Goal: Transaction & Acquisition: Subscribe to service/newsletter

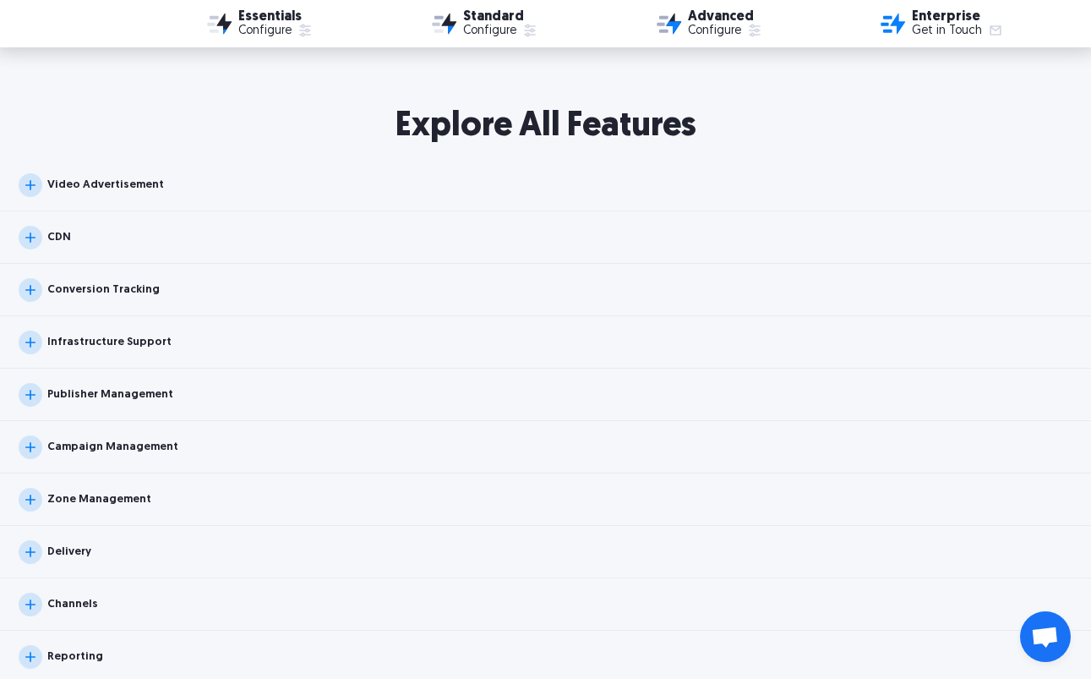
scroll to position [1640, 0]
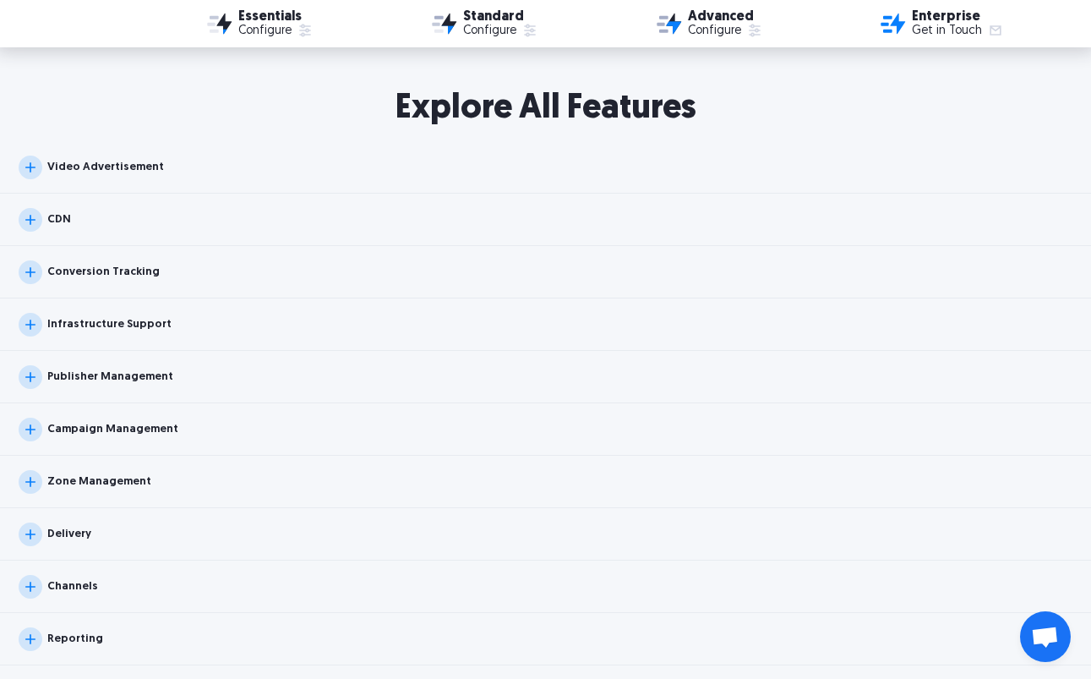
click at [120, 164] on div "Video Advertisement" at bounding box center [105, 166] width 117 height 11
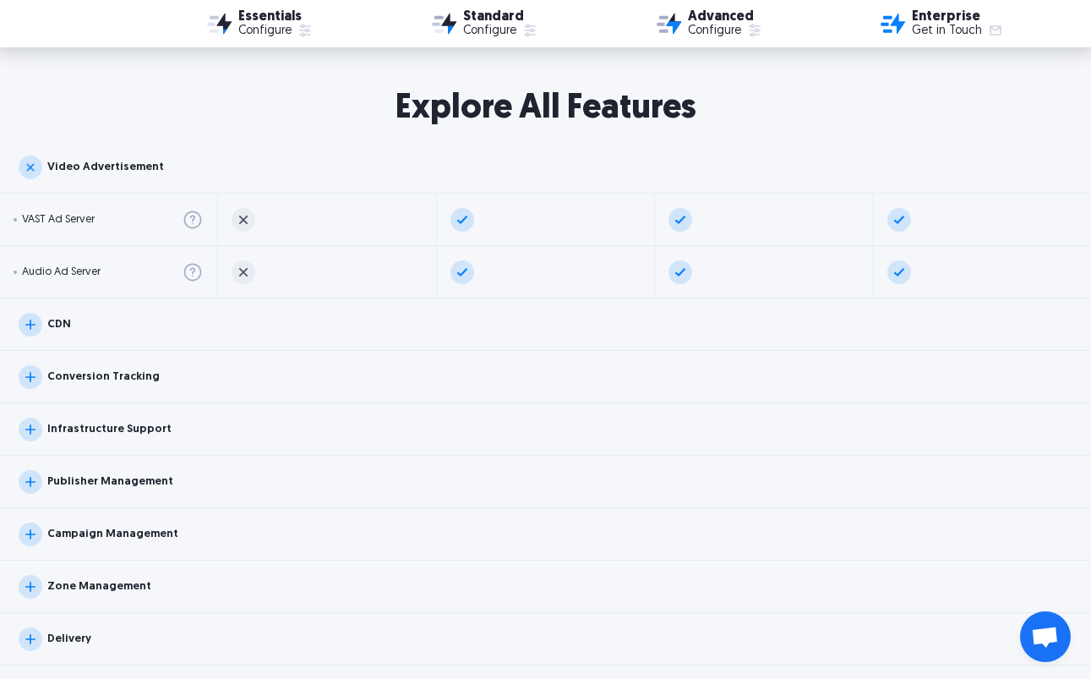
click at [120, 164] on div "Video Advertisement" at bounding box center [105, 166] width 117 height 11
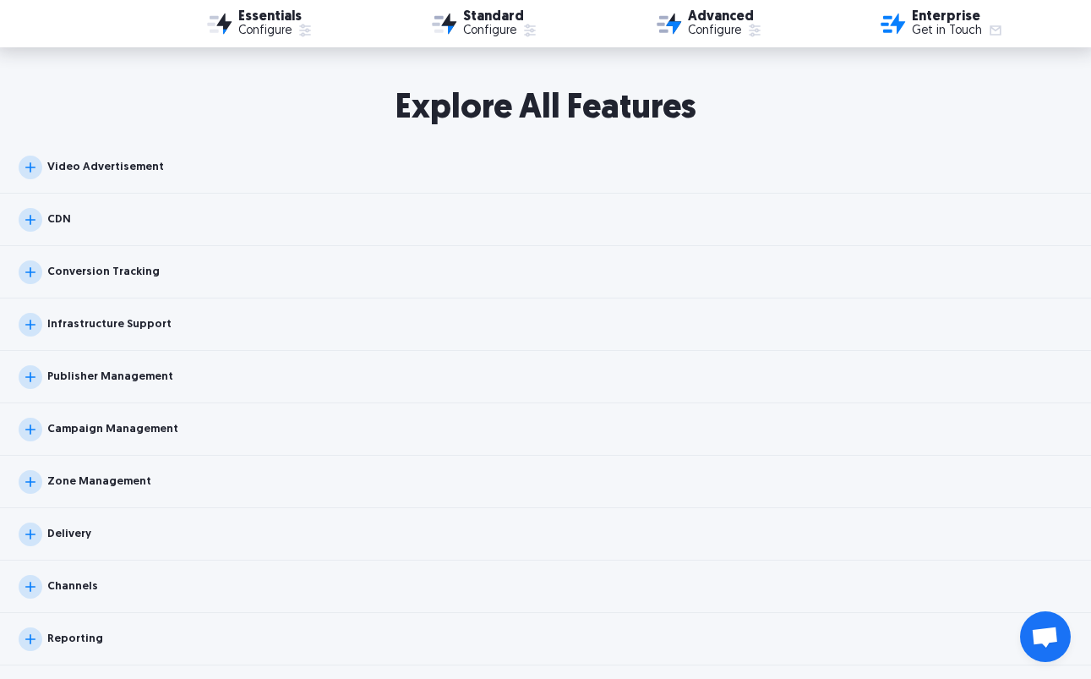
click at [100, 221] on div "CDN" at bounding box center [545, 220] width 1091 height 52
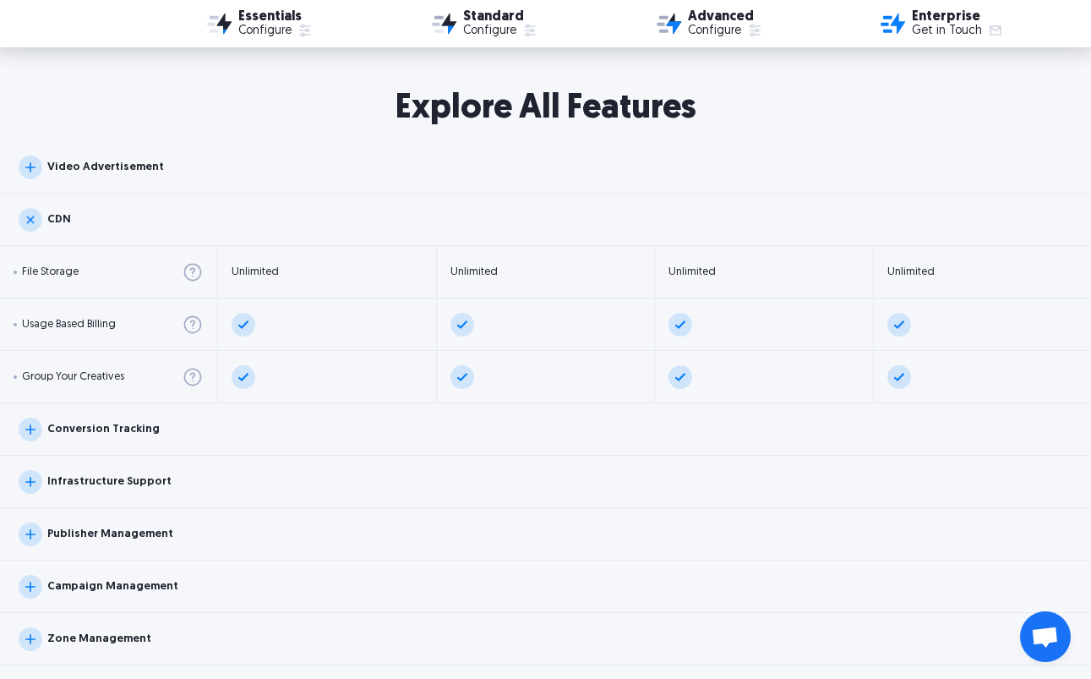
click at [100, 221] on div "CDN" at bounding box center [545, 220] width 1091 height 52
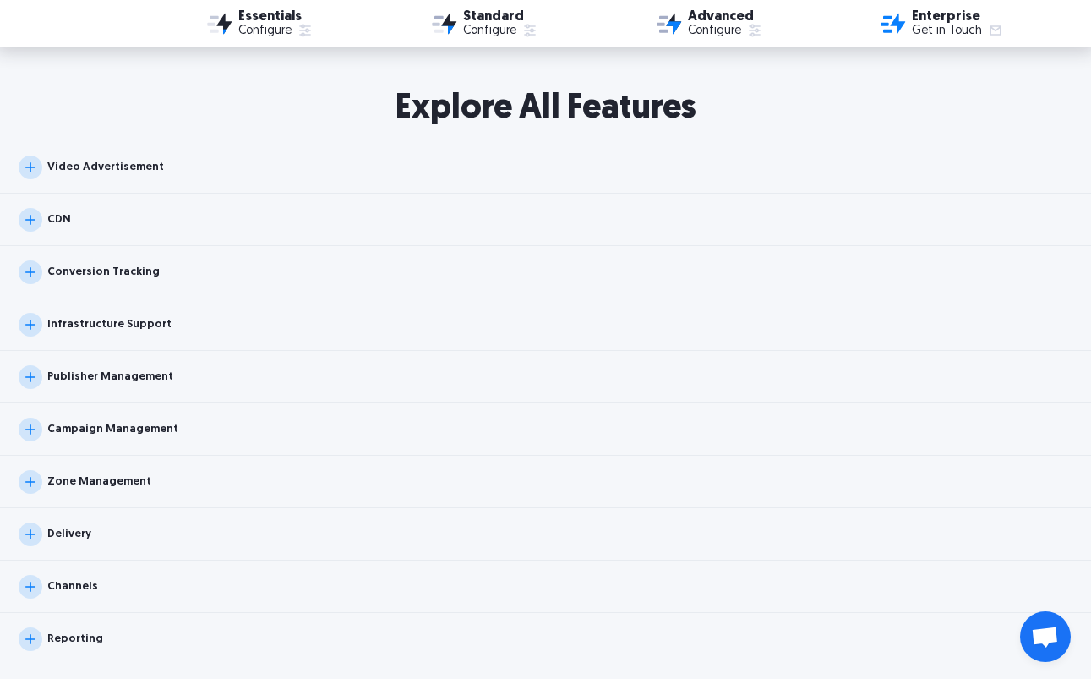
click at [100, 315] on div "Infrastructure Support" at bounding box center [95, 325] width 153 height 24
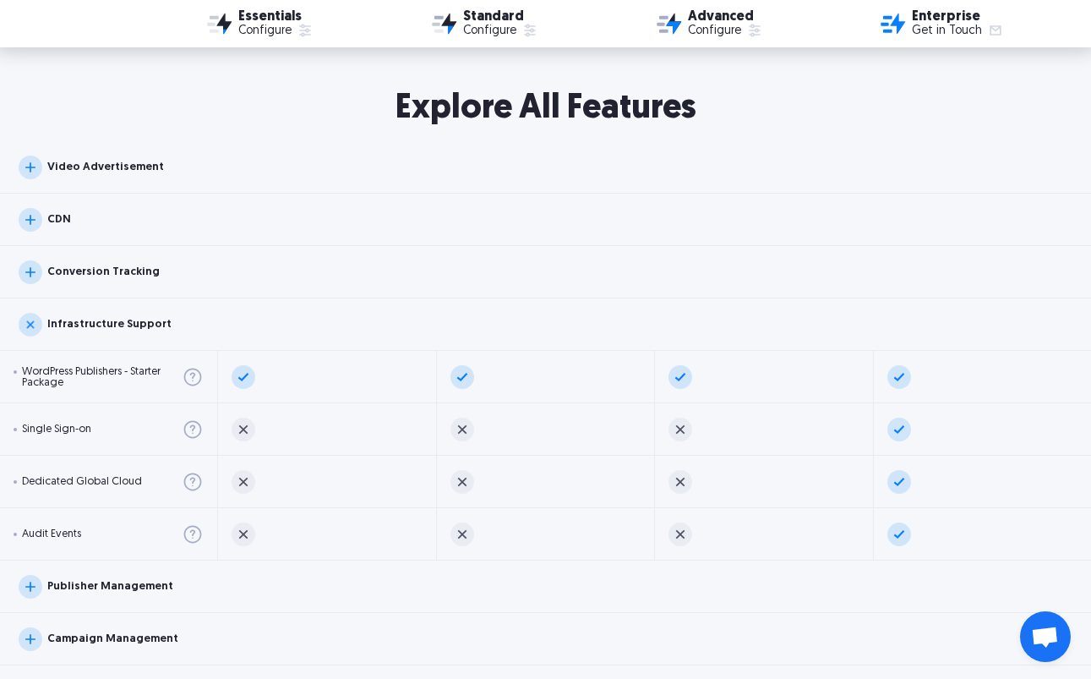
click at [100, 315] on div "Infrastructure Support" at bounding box center [95, 325] width 153 height 24
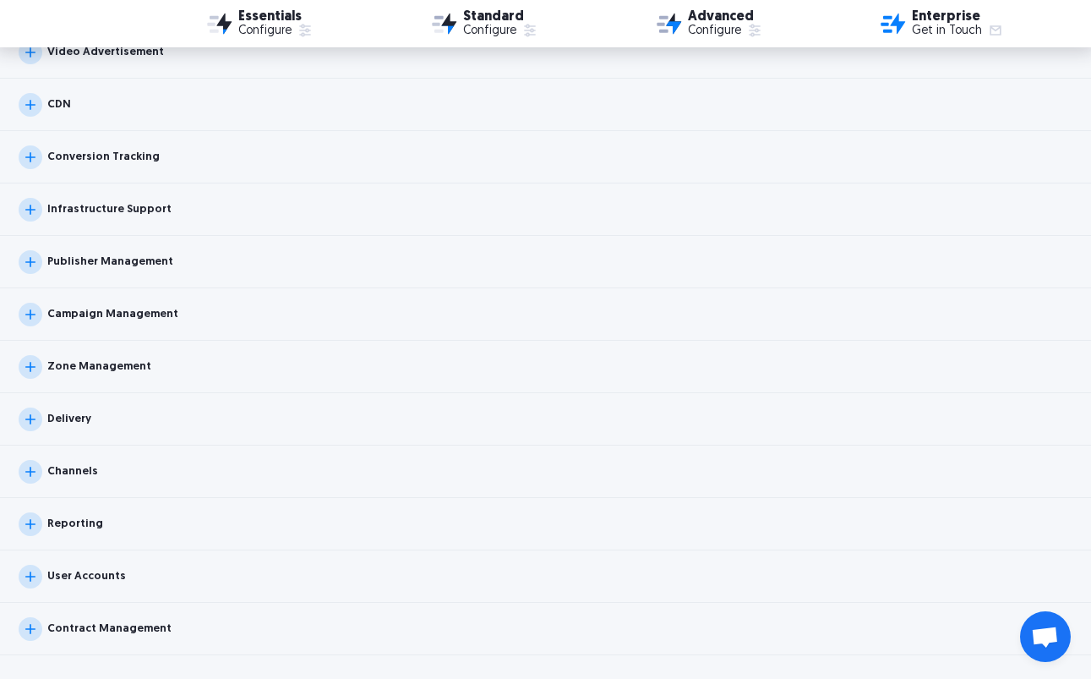
scroll to position [1833, 0]
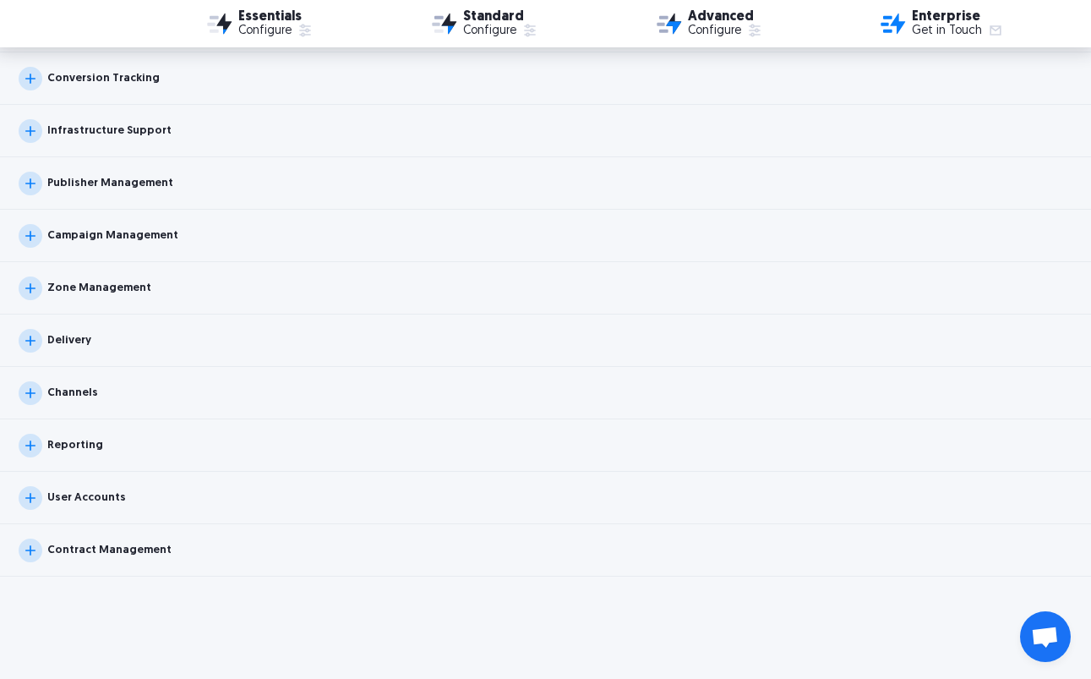
click at [90, 289] on div "Zone Management" at bounding box center [99, 287] width 104 height 11
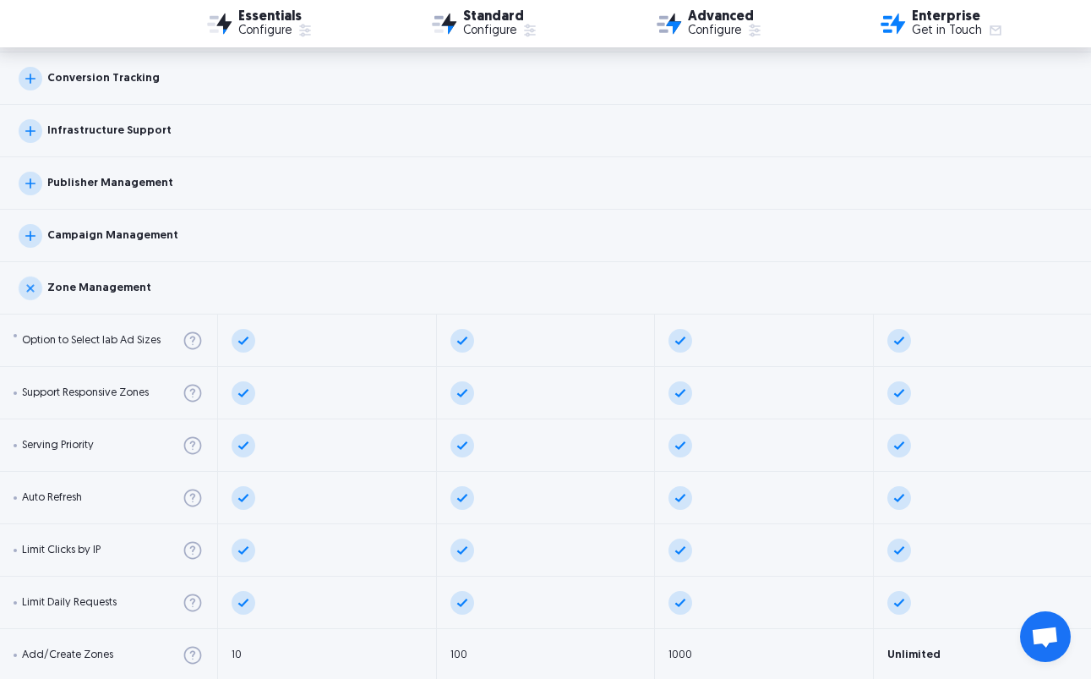
click at [90, 289] on div "Zone Management" at bounding box center [99, 287] width 104 height 11
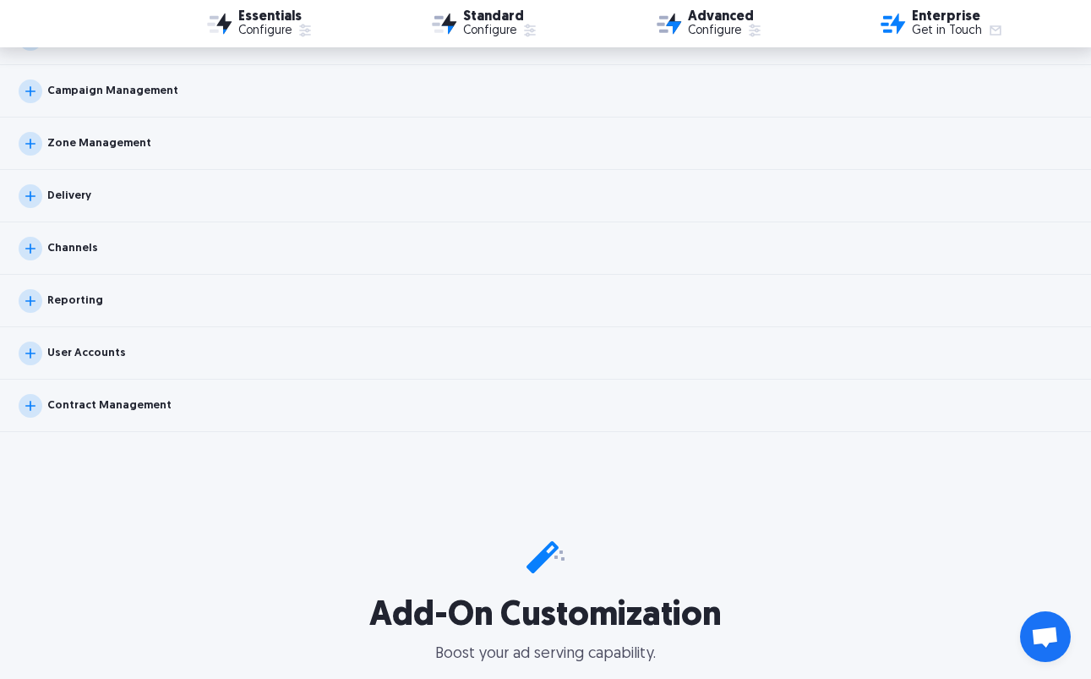
scroll to position [2016, 0]
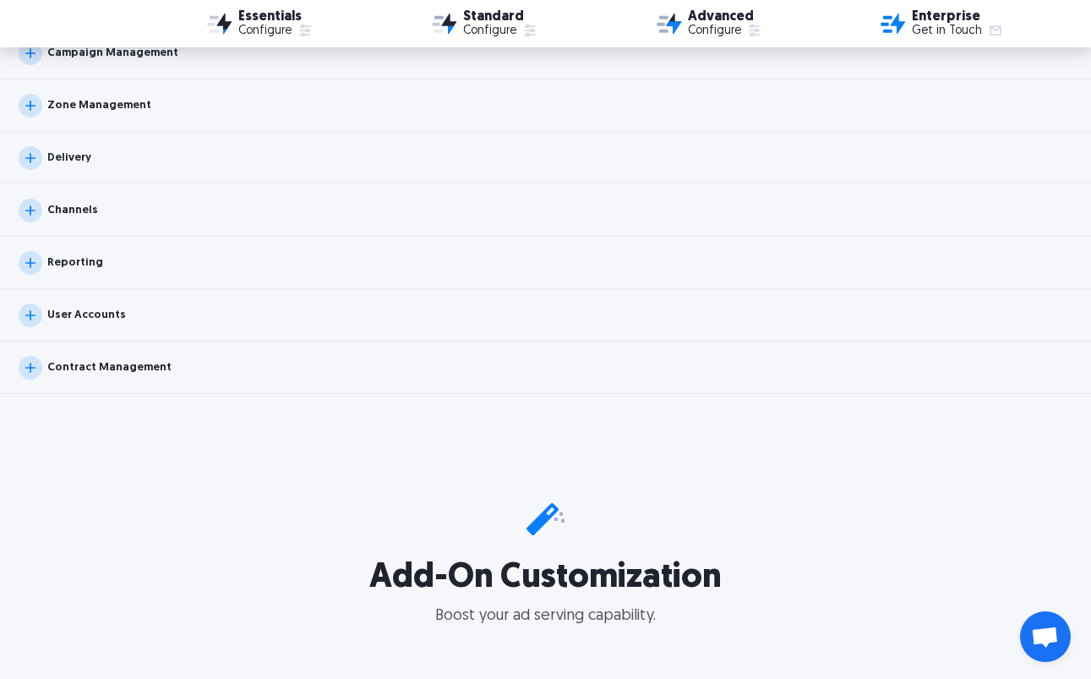
click at [85, 287] on div "Reporting" at bounding box center [545, 263] width 1091 height 52
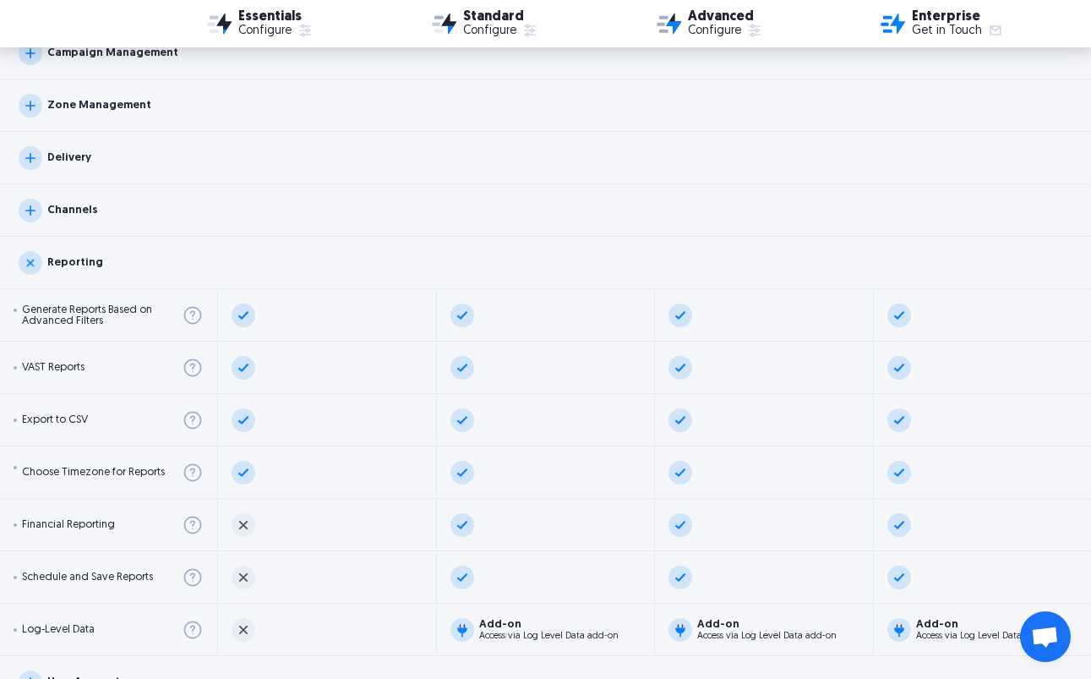
click at [82, 271] on div "Reporting" at bounding box center [61, 263] width 85 height 24
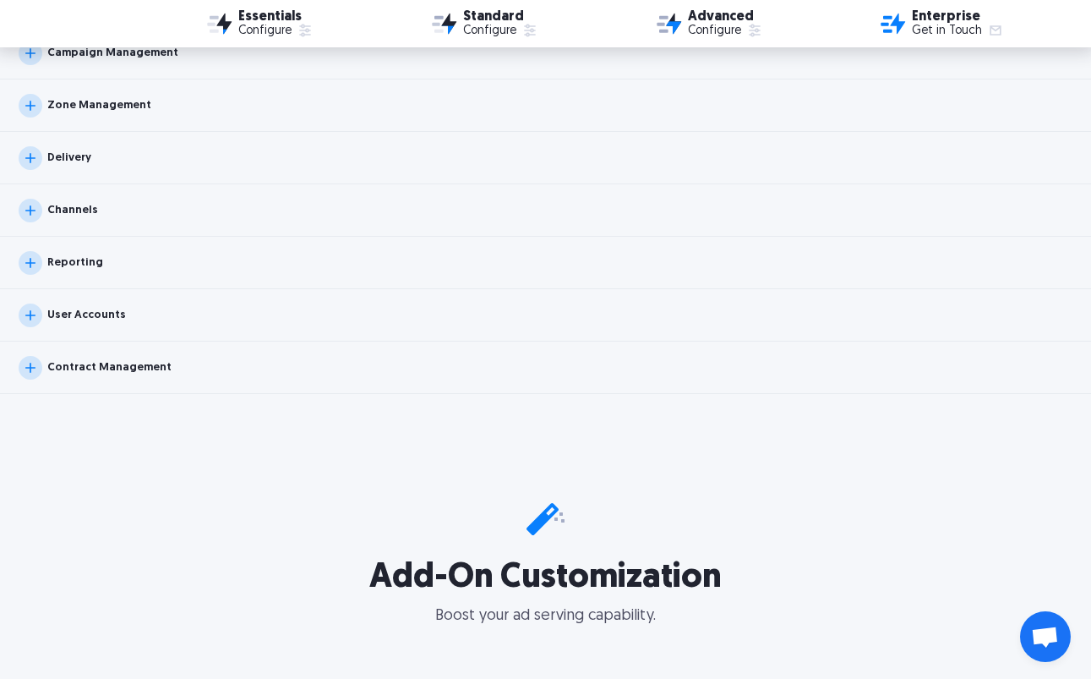
click at [82, 362] on div "Contract Management" at bounding box center [109, 367] width 124 height 11
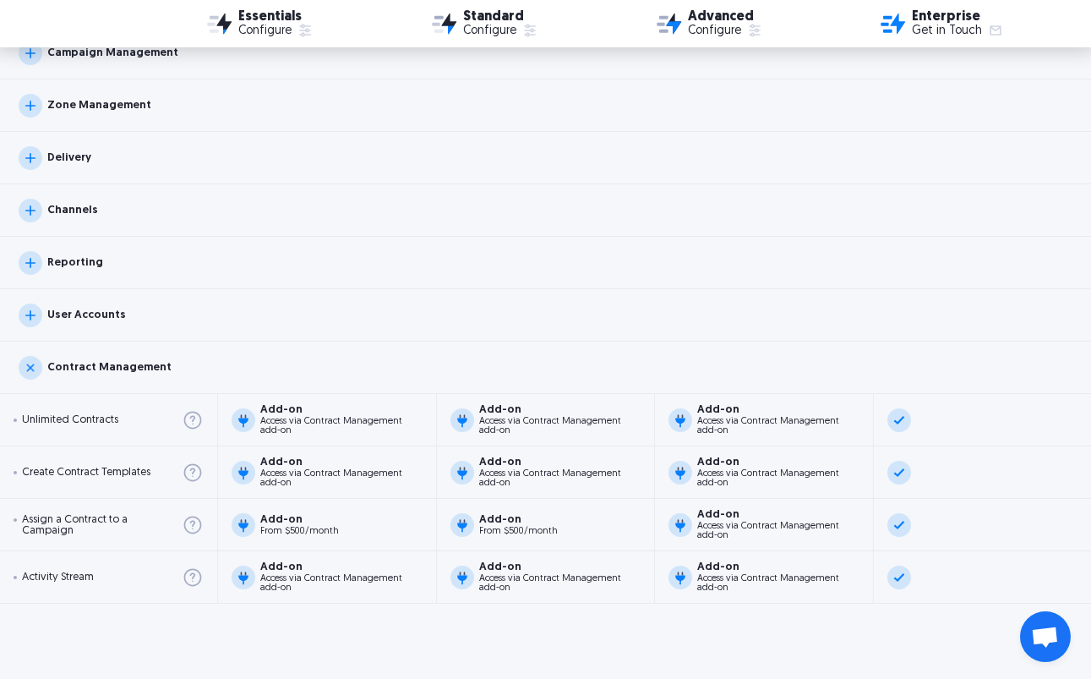
click at [82, 362] on div "Contract Management" at bounding box center [109, 367] width 124 height 11
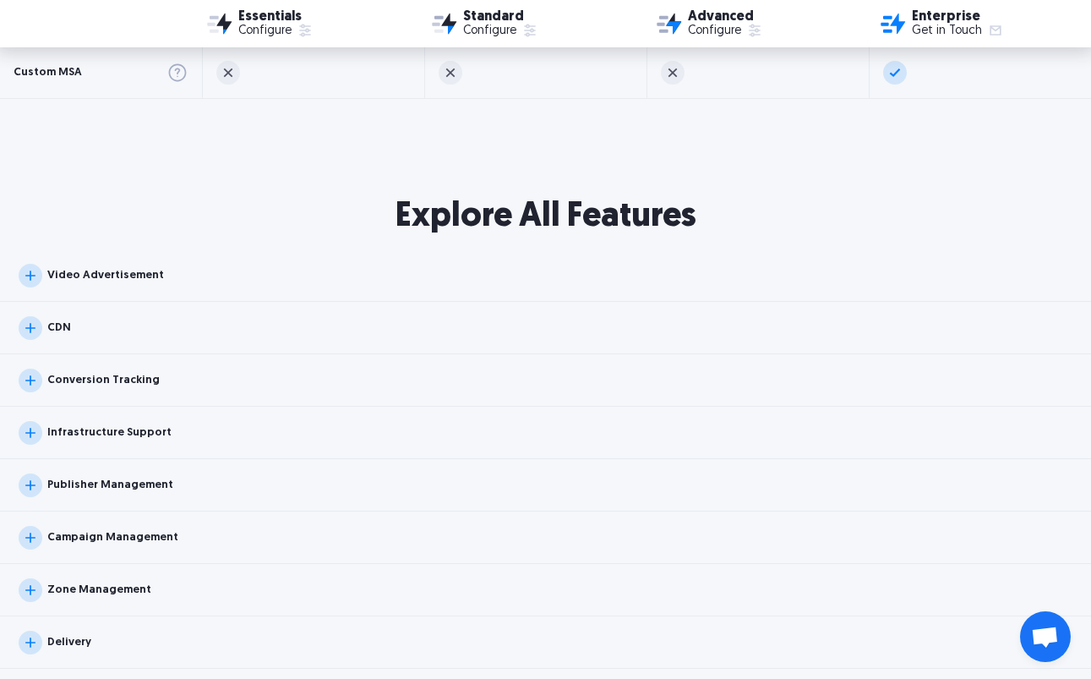
scroll to position [1524, 0]
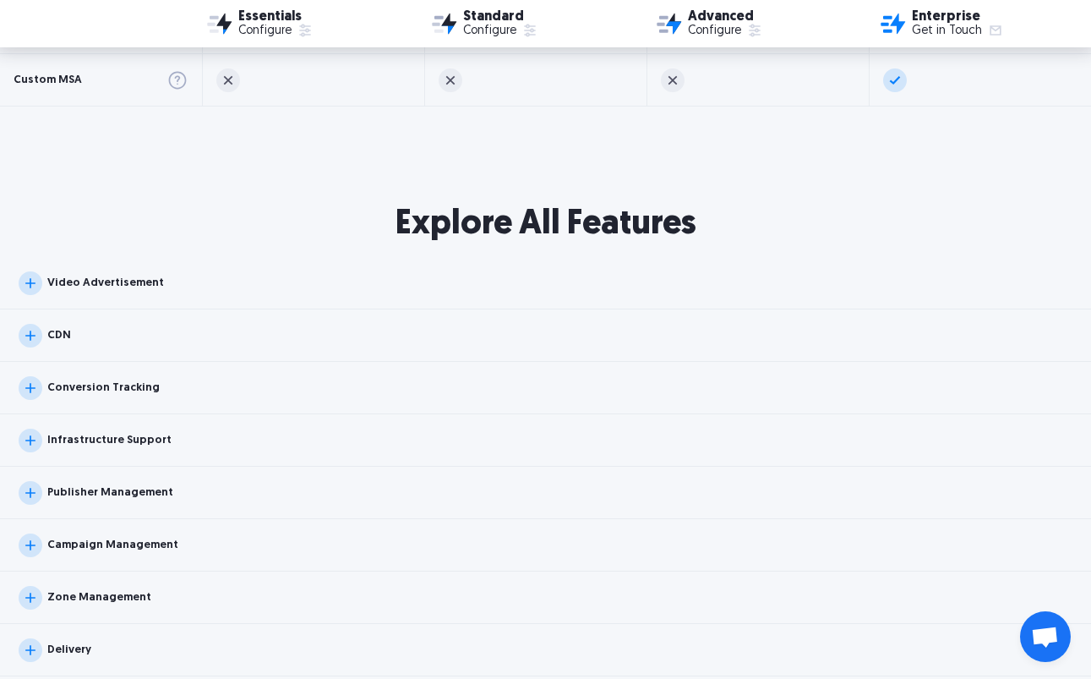
click at [62, 333] on div "CDN" at bounding box center [59, 335] width 24 height 11
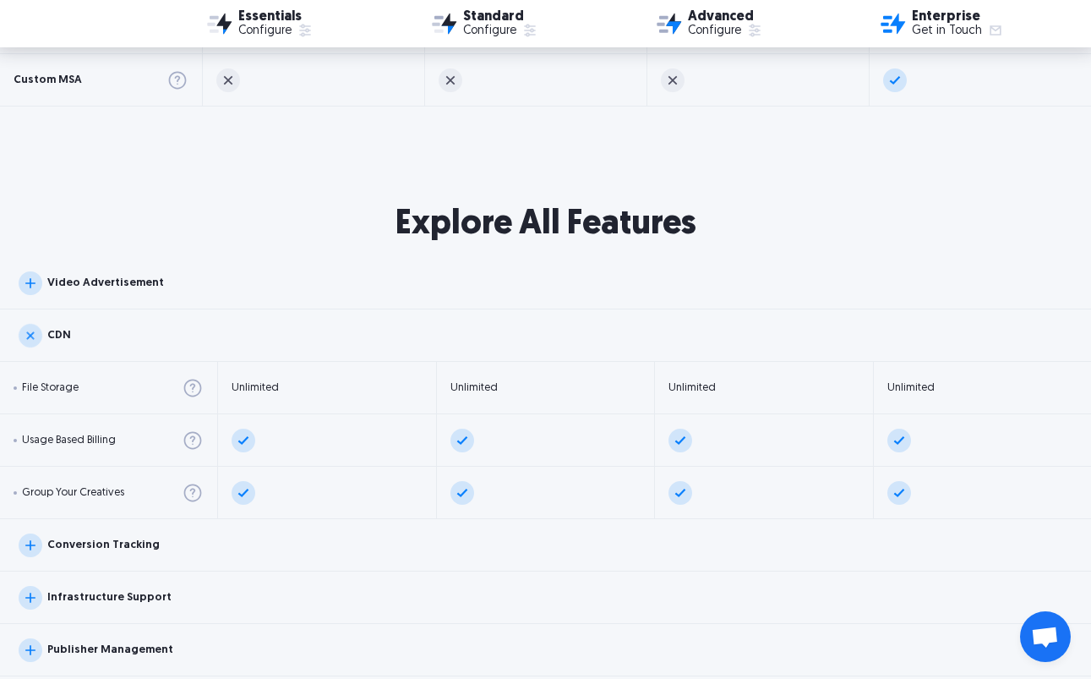
click at [62, 333] on div "CDN" at bounding box center [59, 335] width 24 height 11
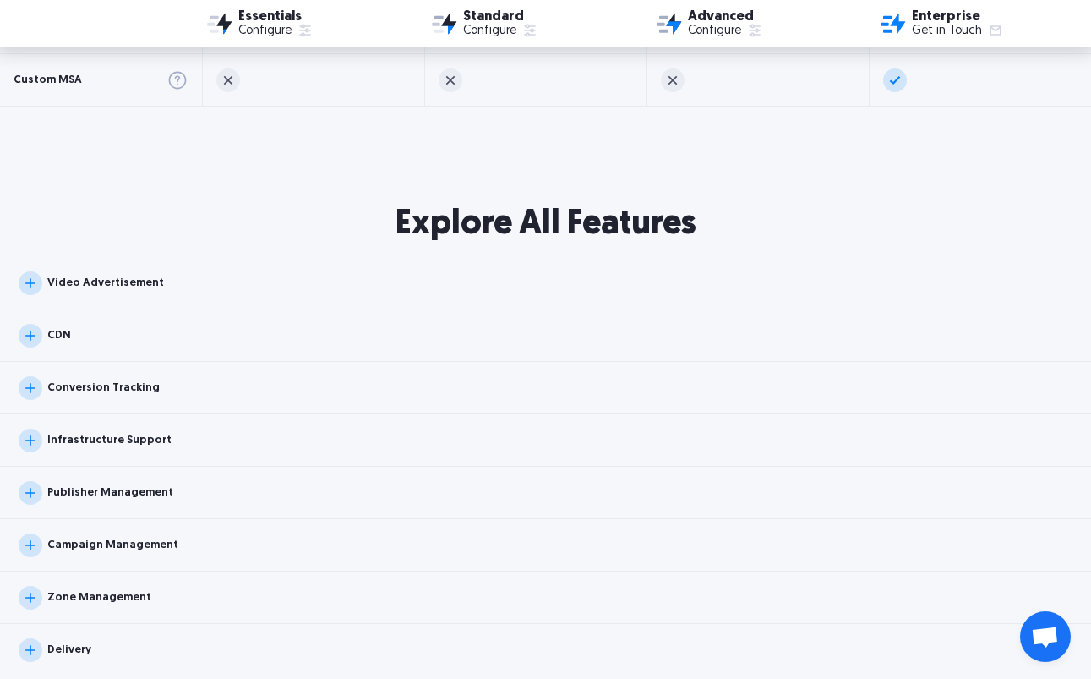
click at [60, 286] on div "Video Advertisement" at bounding box center [105, 282] width 117 height 11
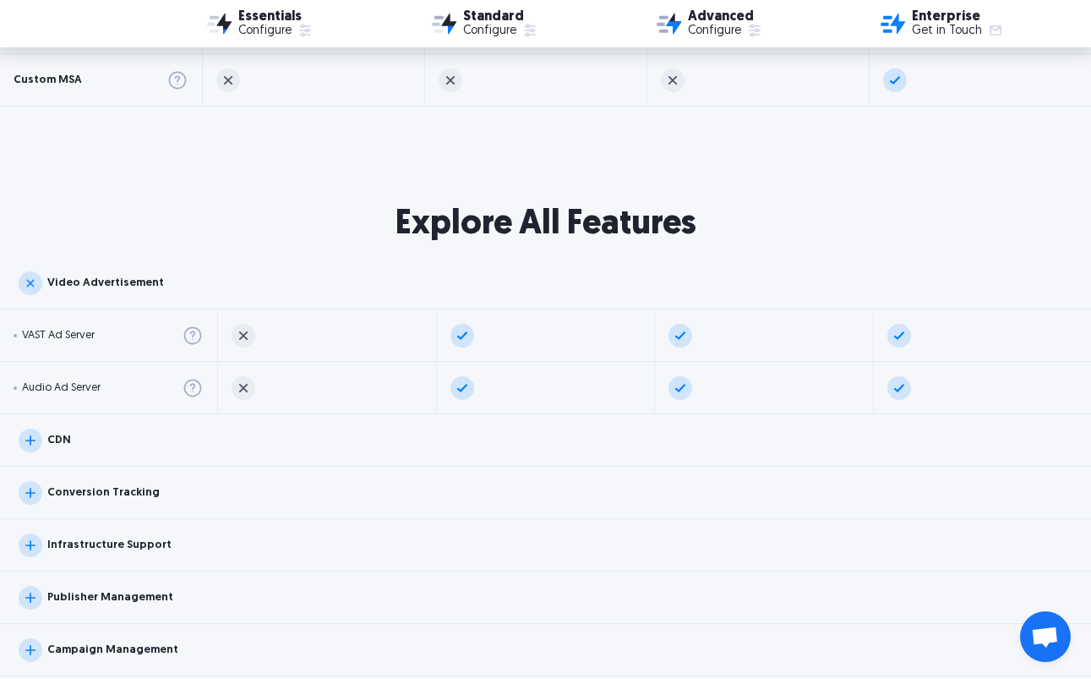
click at [60, 286] on div "Video Advertisement" at bounding box center [105, 282] width 117 height 11
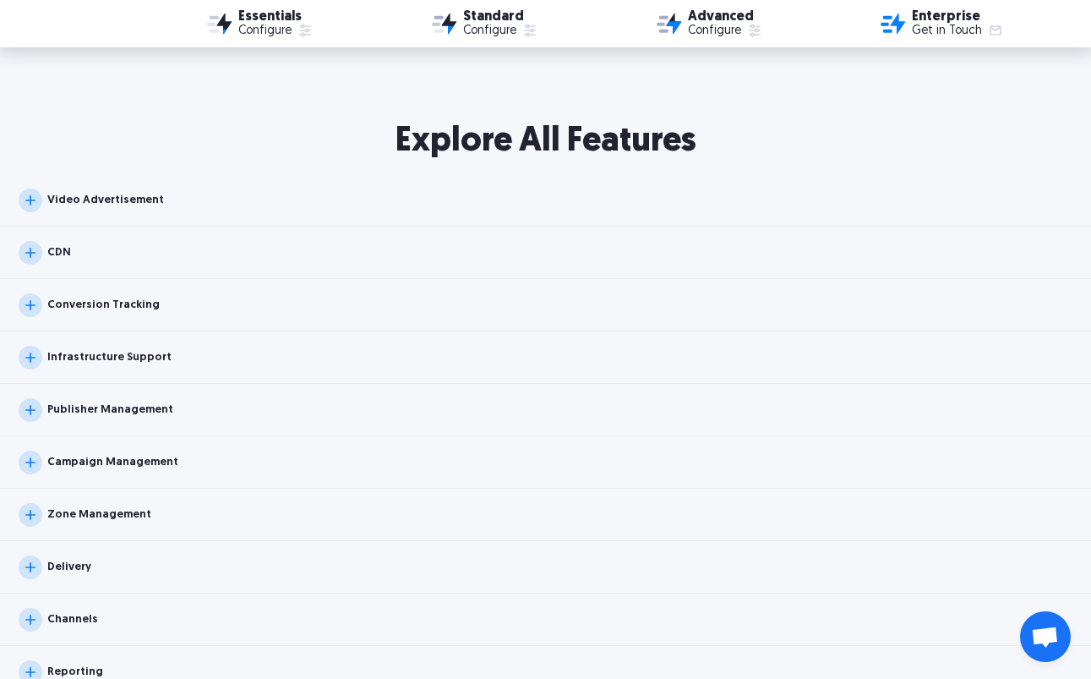
scroll to position [1697, 0]
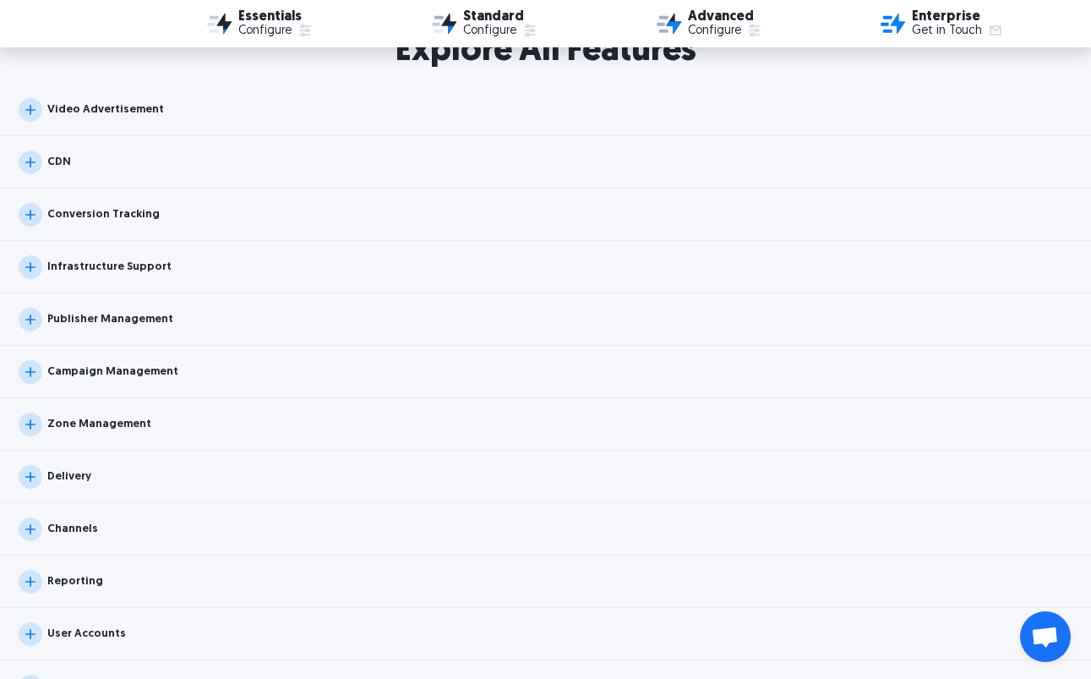
click at [61, 303] on div "Publisher Management" at bounding box center [545, 319] width 1091 height 52
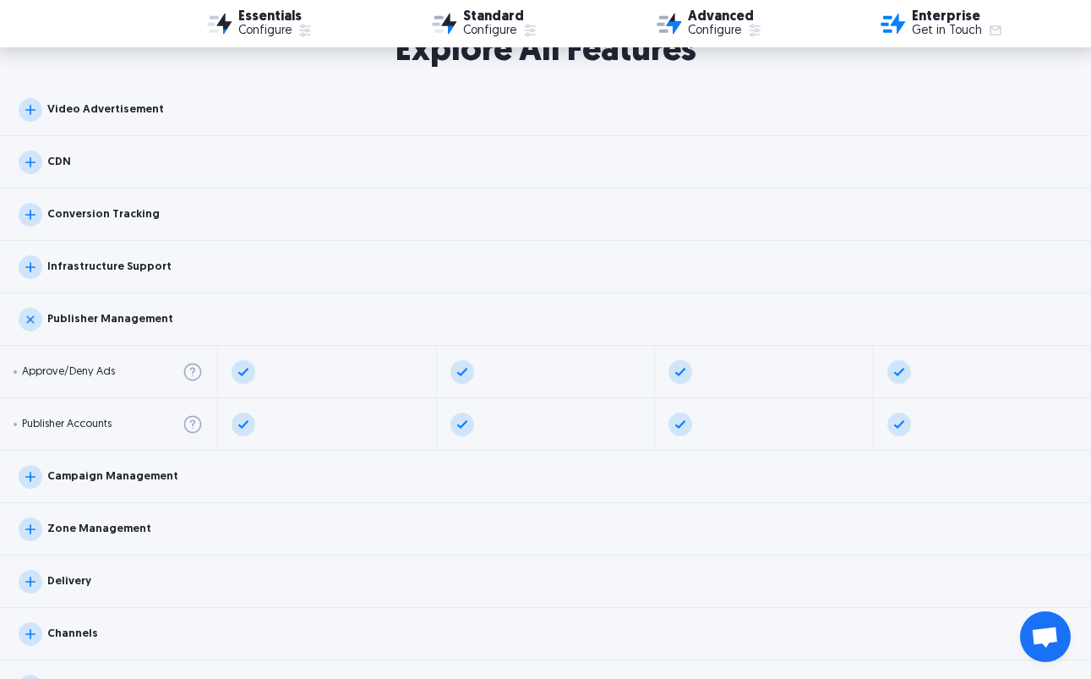
click at [61, 303] on div "Publisher Management" at bounding box center [545, 319] width 1091 height 52
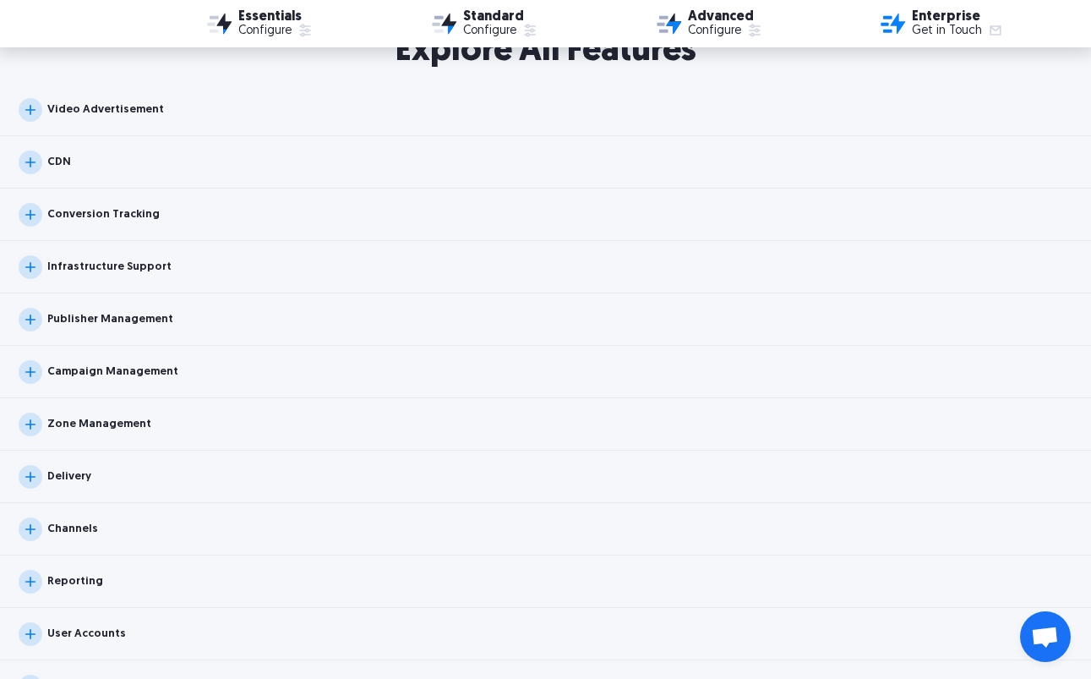
click at [61, 374] on div "Campaign Management" at bounding box center [112, 371] width 131 height 11
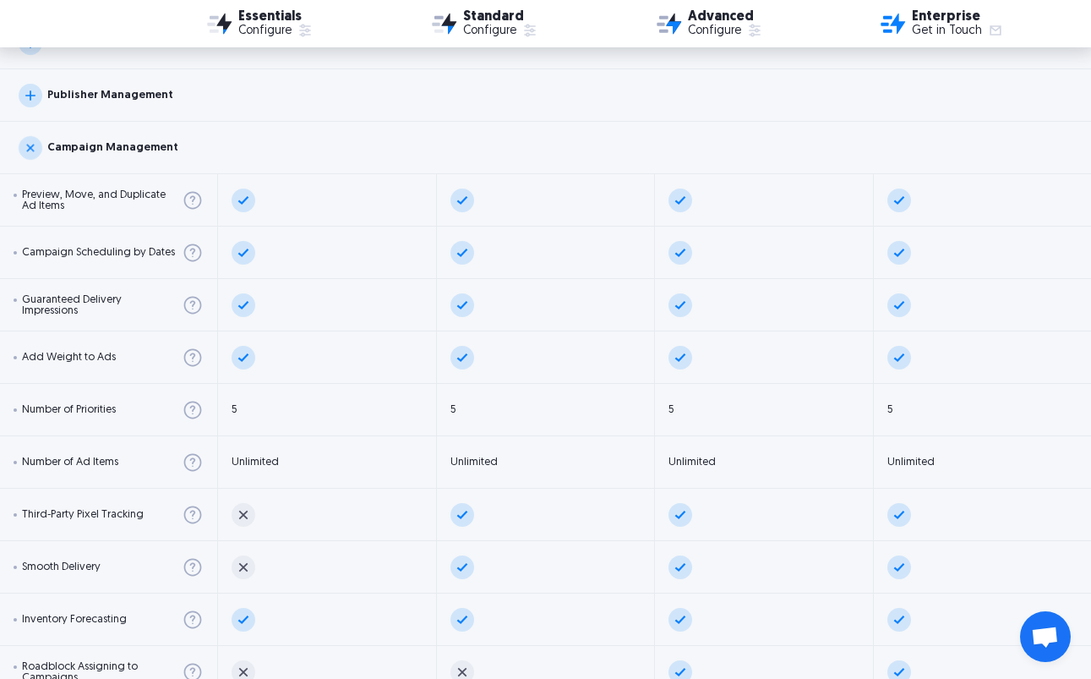
scroll to position [1915, 0]
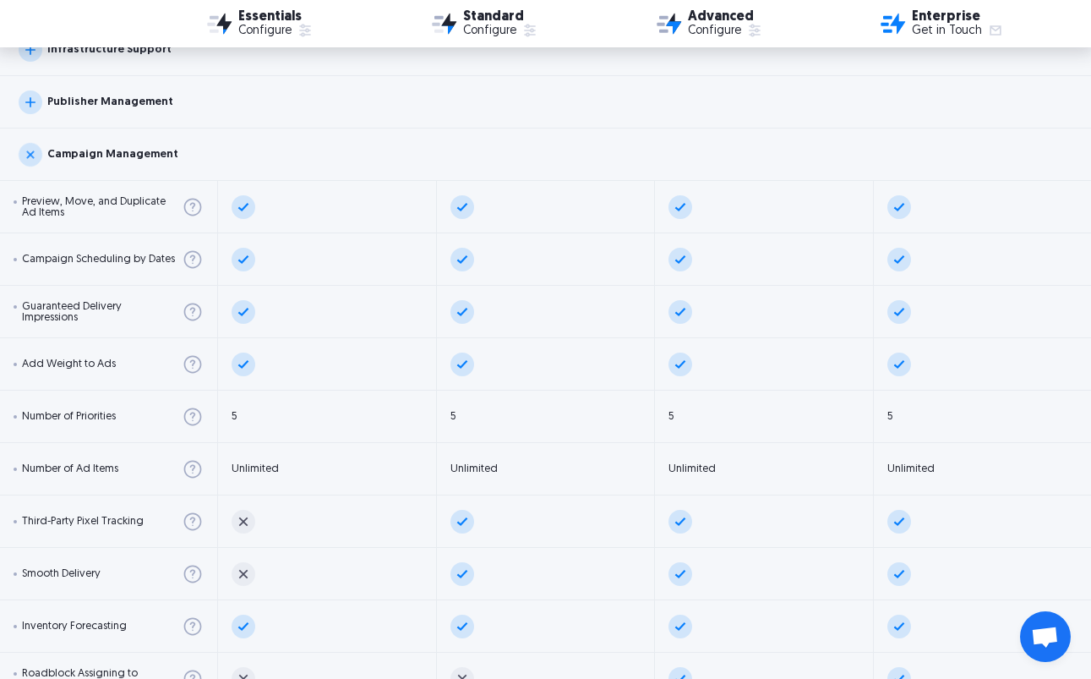
click at [68, 145] on div "Campaign Management" at bounding box center [99, 155] width 160 height 24
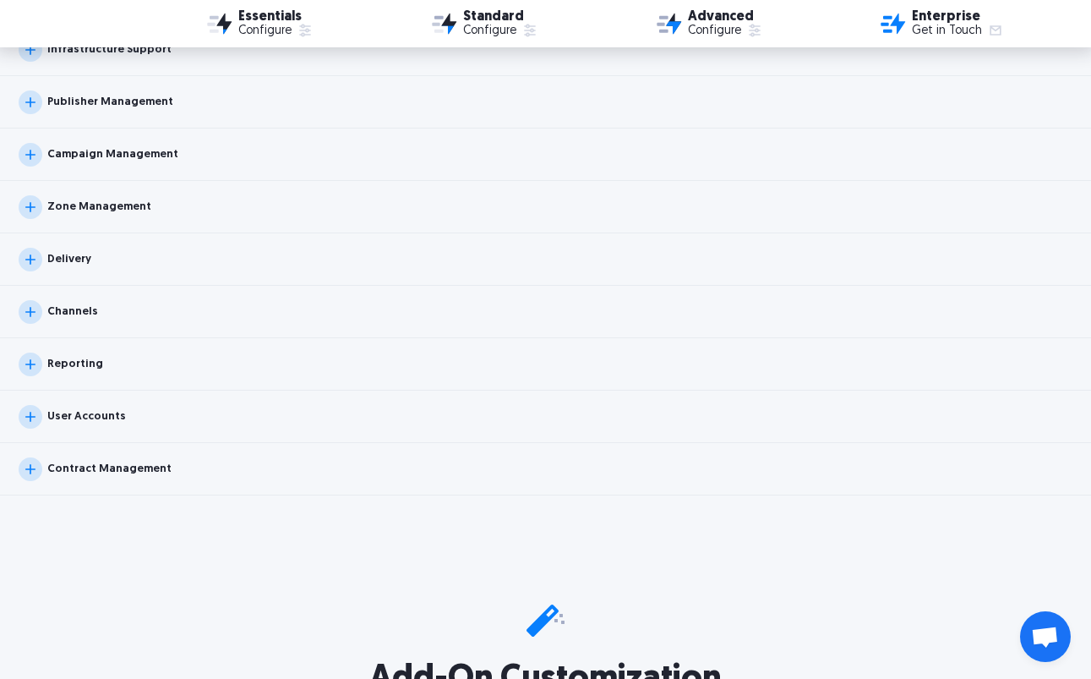
click at [68, 254] on div "Delivery" at bounding box center [69, 259] width 44 height 11
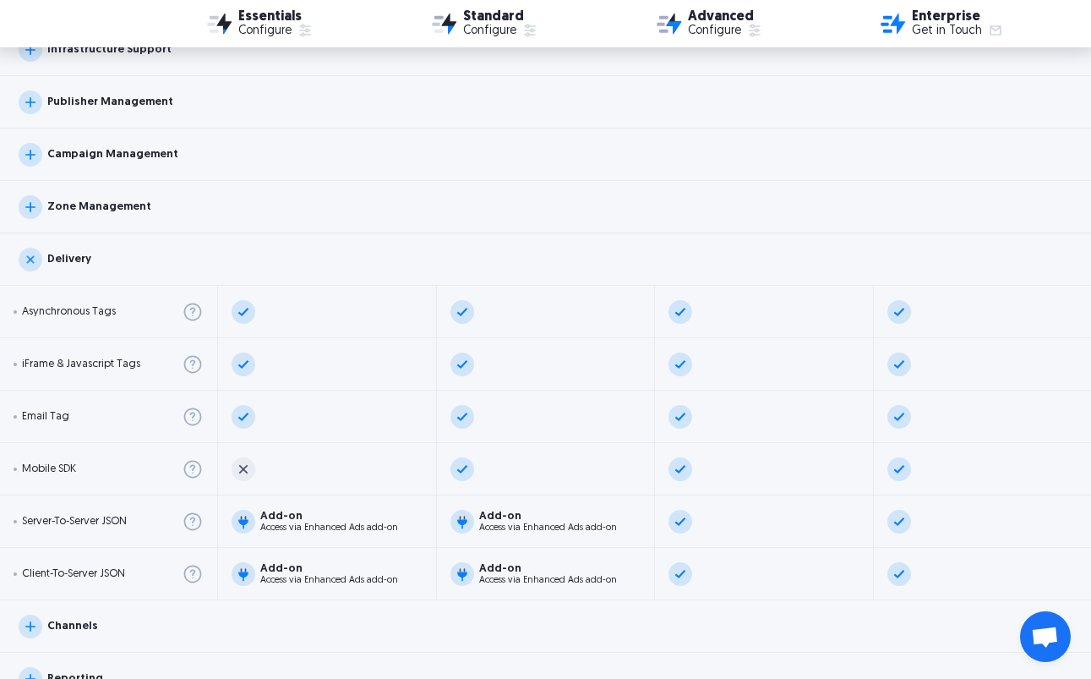
click at [68, 254] on div "Delivery" at bounding box center [69, 259] width 44 height 11
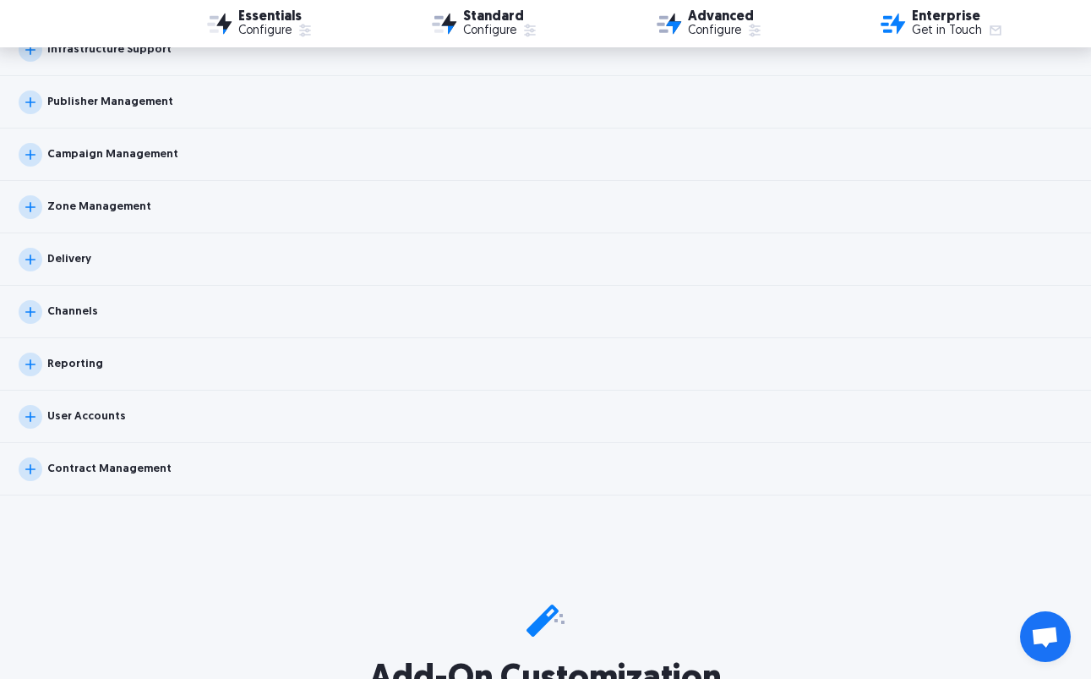
click at [68, 320] on div "Channels" at bounding box center [58, 312] width 79 height 24
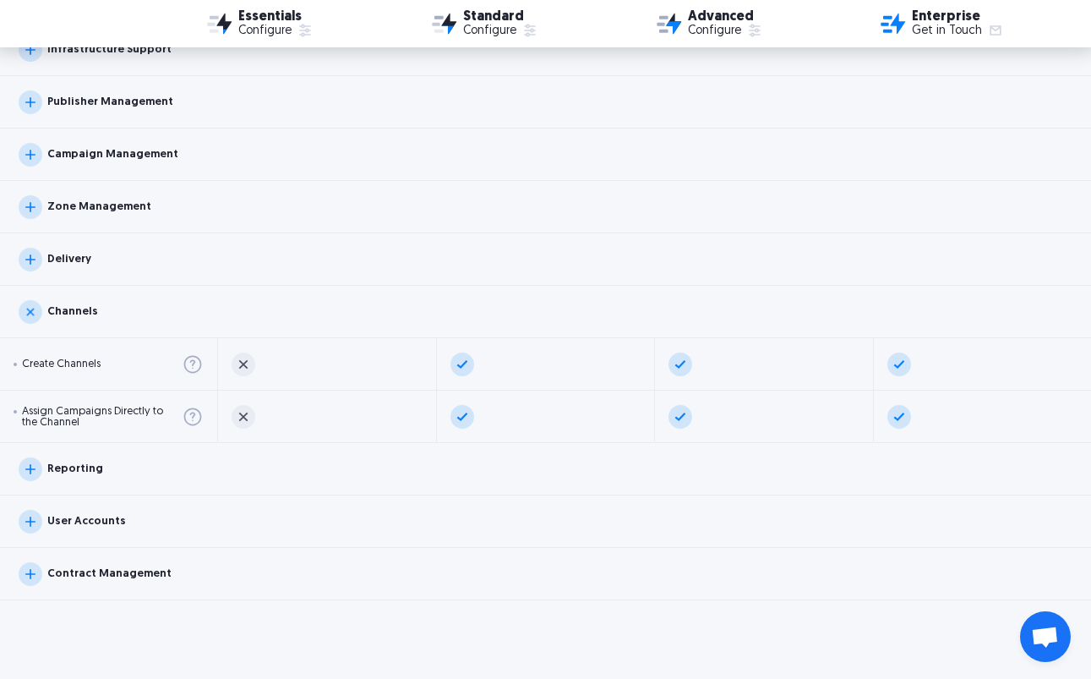
click at [68, 320] on div "Channels" at bounding box center [58, 312] width 79 height 24
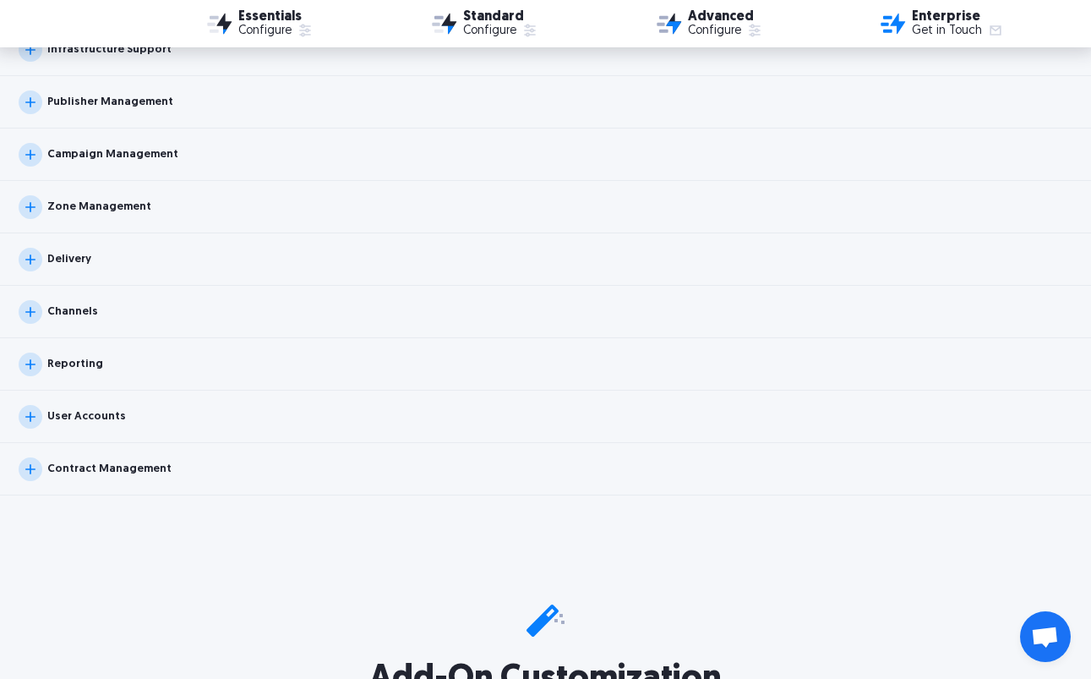
click at [71, 380] on div "Reporting" at bounding box center [545, 364] width 1091 height 52
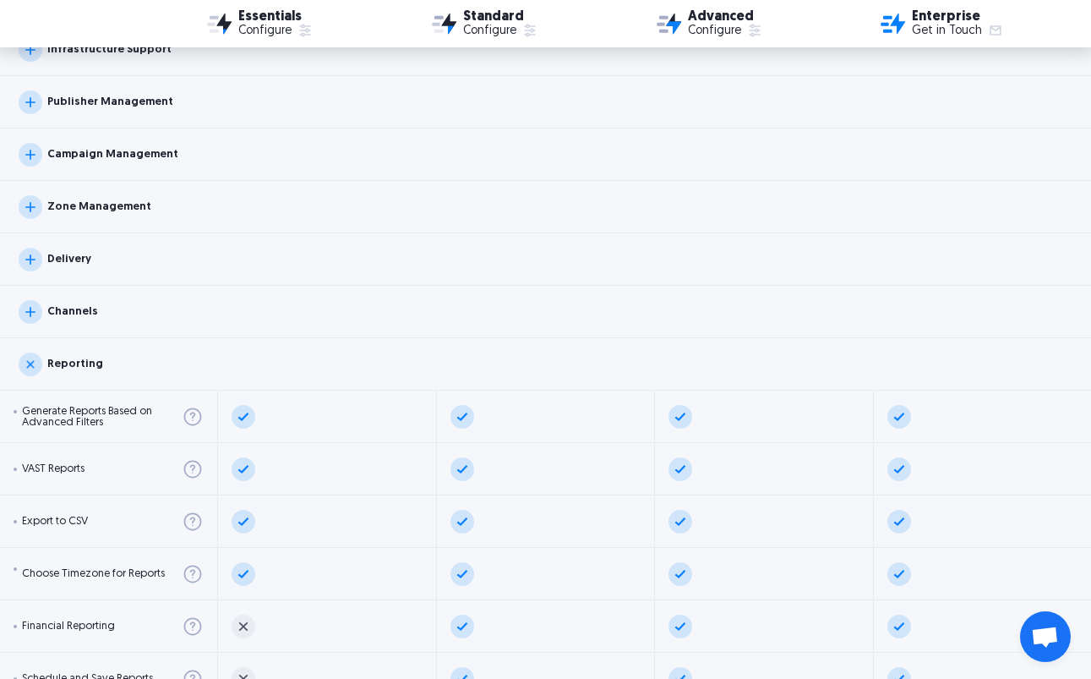
click at [71, 380] on div "Reporting" at bounding box center [545, 364] width 1091 height 52
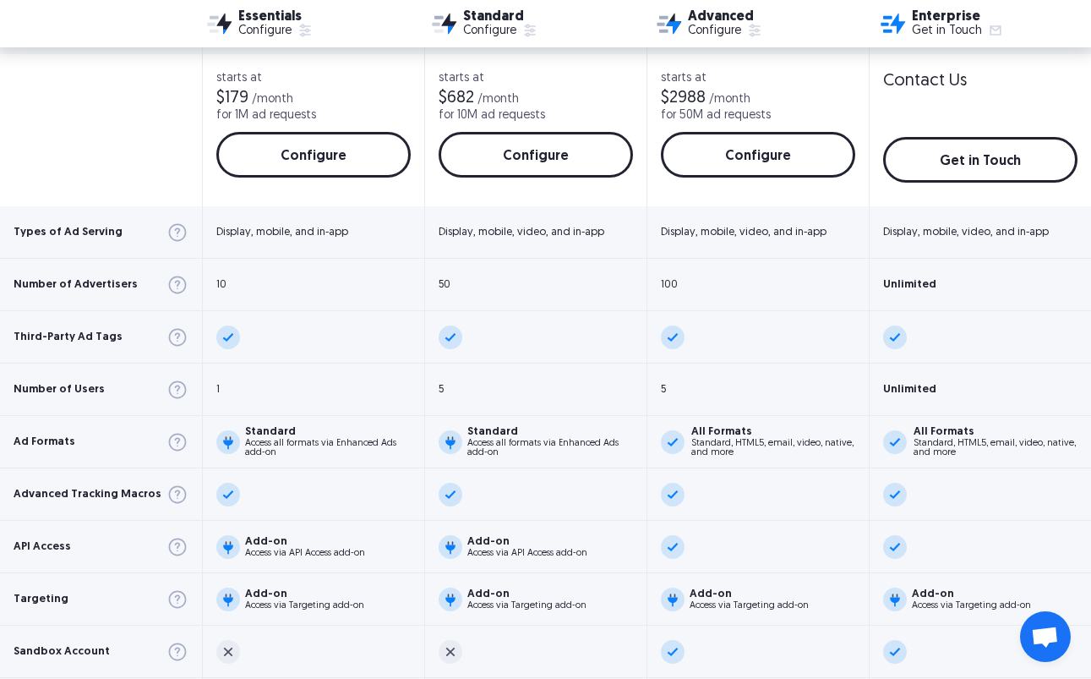
scroll to position [0, 0]
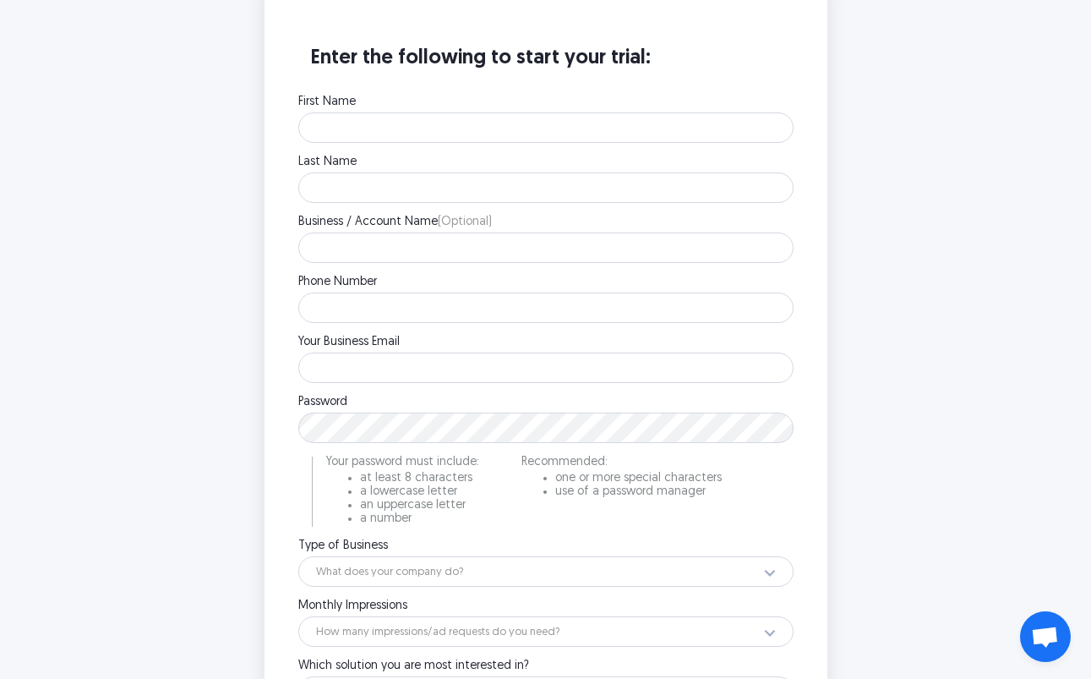
scroll to position [492, 0]
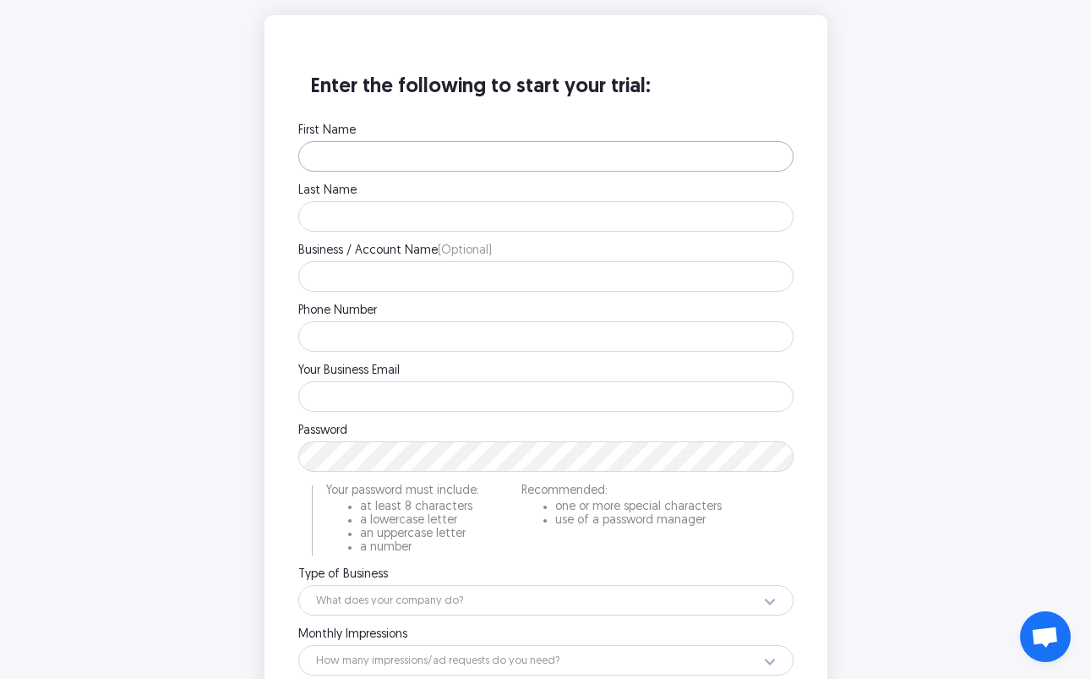
click at [352, 145] on input "First Name" at bounding box center [545, 156] width 495 height 30
type input "Test"
click at [338, 215] on input "Last Name" at bounding box center [545, 216] width 495 height 30
type input "Test"
click at [336, 291] on div "First Name Test Please enter your first name. Last Name Test Please enter your …" at bounding box center [545, 485] width 495 height 721
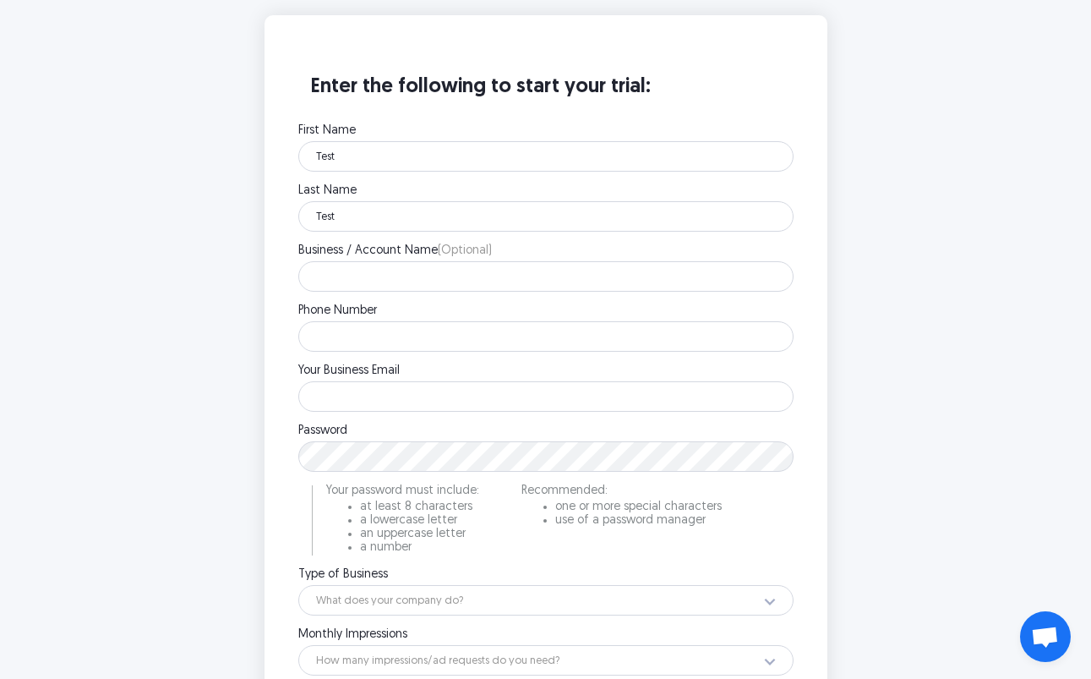
click at [336, 320] on div "Phone Number Please enter your phone number." at bounding box center [545, 328] width 495 height 46
click at [336, 325] on input "Phone Number" at bounding box center [545, 336] width 495 height 30
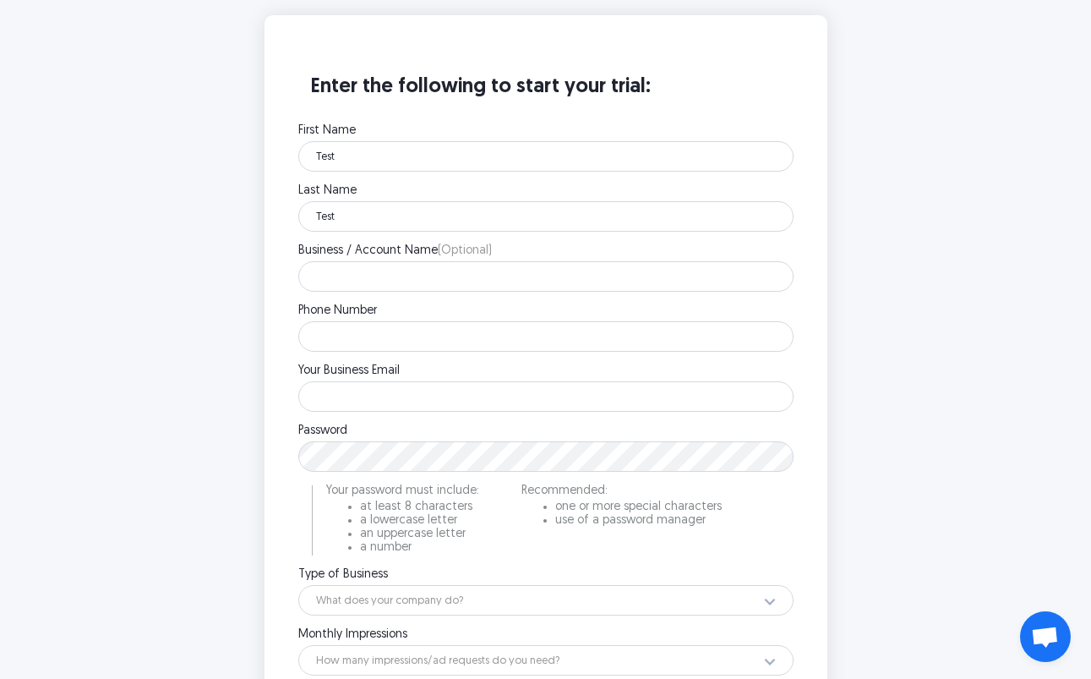
click at [221, 298] on div "Enter the following to start your trial: First Name Test Please enter your firs…" at bounding box center [546, 458] width 676 height 886
click at [277, 311] on div "Enter the following to start your trial: First Name Test Please enter your firs…" at bounding box center [546, 458] width 563 height 886
click at [481, 141] on input "Test" at bounding box center [545, 156] width 495 height 30
click at [462, 161] on input "Test" at bounding box center [545, 156] width 495 height 30
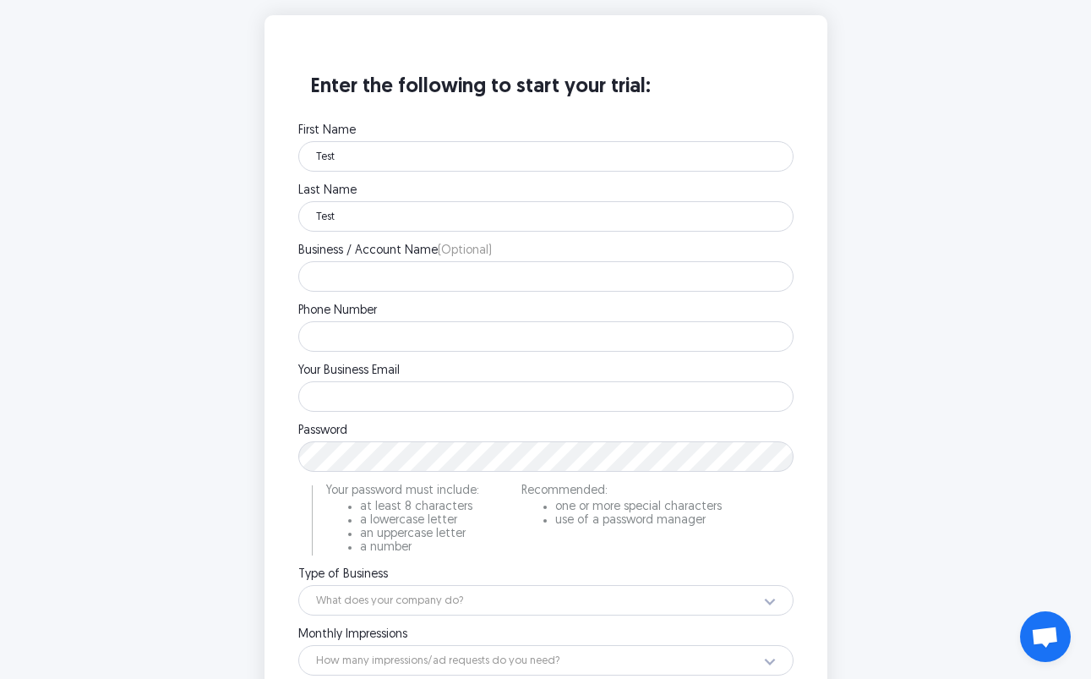
click at [363, 353] on div "First Name Test Please enter your first name. Last Name Test Please enter your …" at bounding box center [545, 485] width 495 height 721
click at [363, 336] on input "Phone Number" at bounding box center [545, 336] width 495 height 30
click at [336, 347] on input "2508130706" at bounding box center [545, 336] width 495 height 30
type input "2508130706"
click at [336, 384] on input "Your Business Email" at bounding box center [545, 396] width 495 height 30
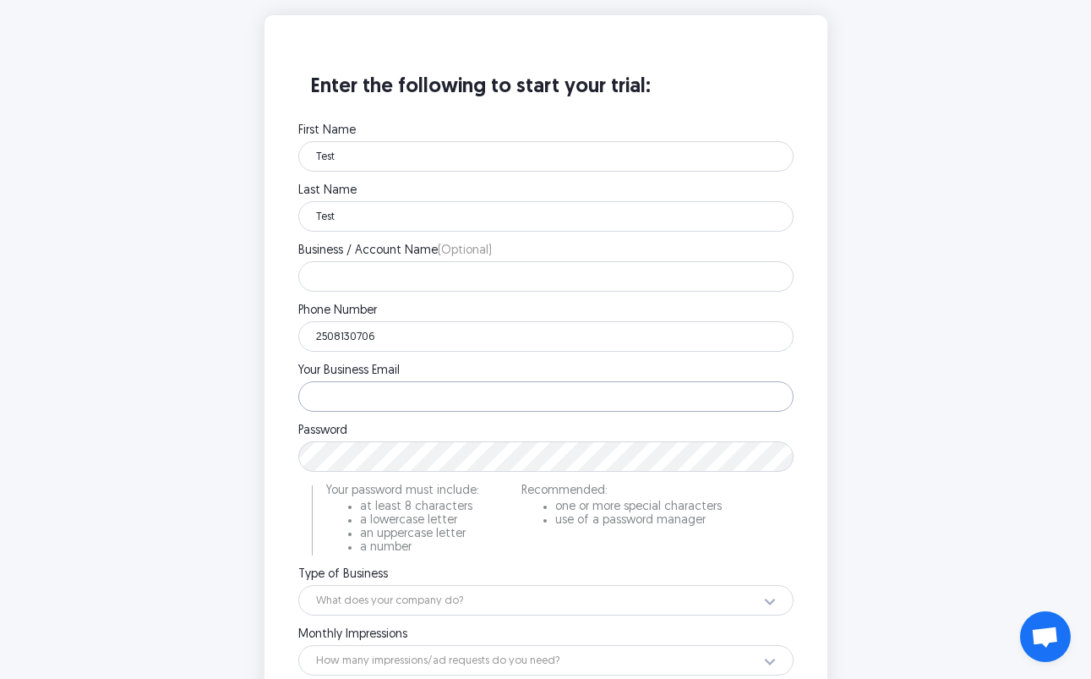
type input "[EMAIL_ADDRESS][DOMAIN_NAME]"
click at [201, 401] on main "Enter the following to start your trial: First Name Test Please enter your firs…" at bounding box center [545, 458] width 1091 height 1055
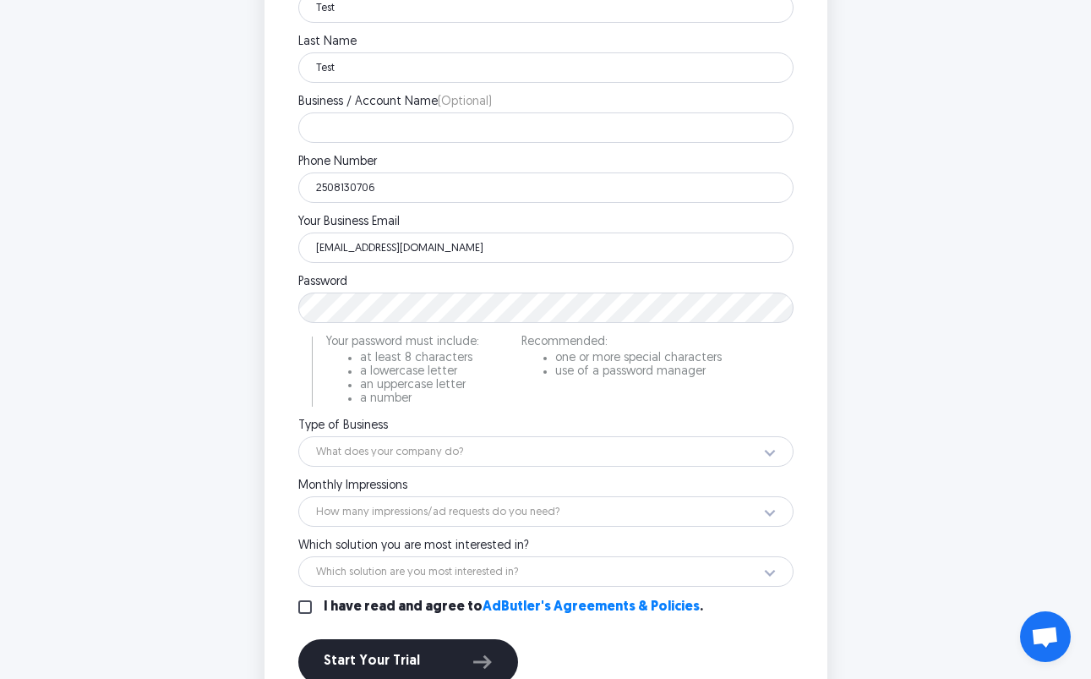
scroll to position [767, 0]
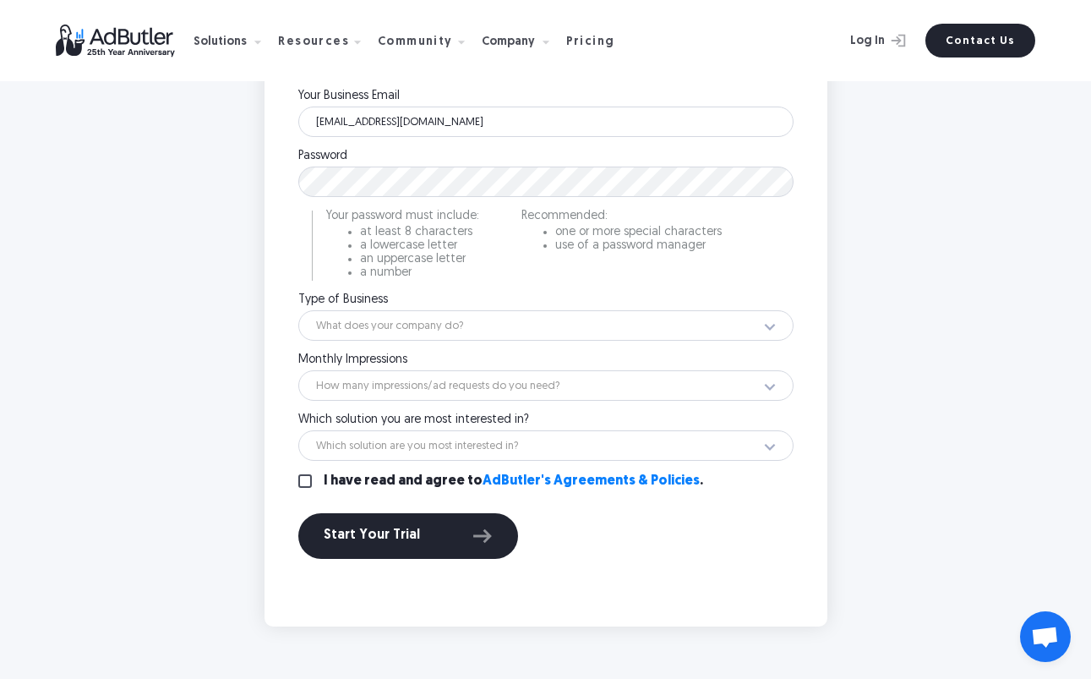
click at [236, 206] on div "Enter the following to start your trial: First Name Test Please enter your firs…" at bounding box center [546, 183] width 676 height 886
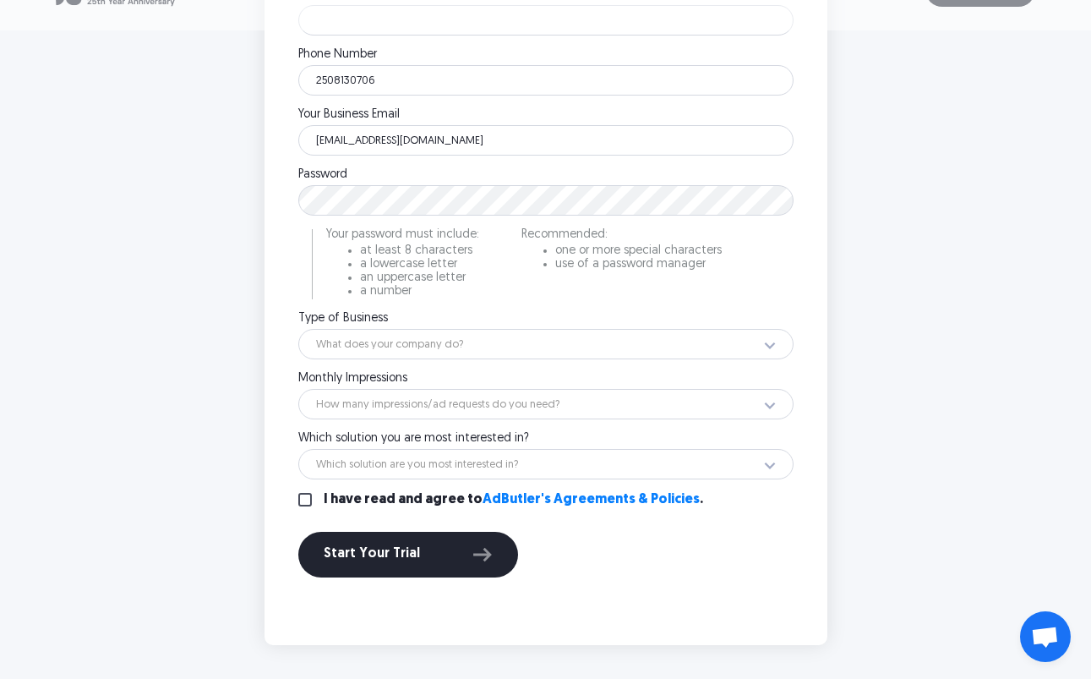
scroll to position [754, 0]
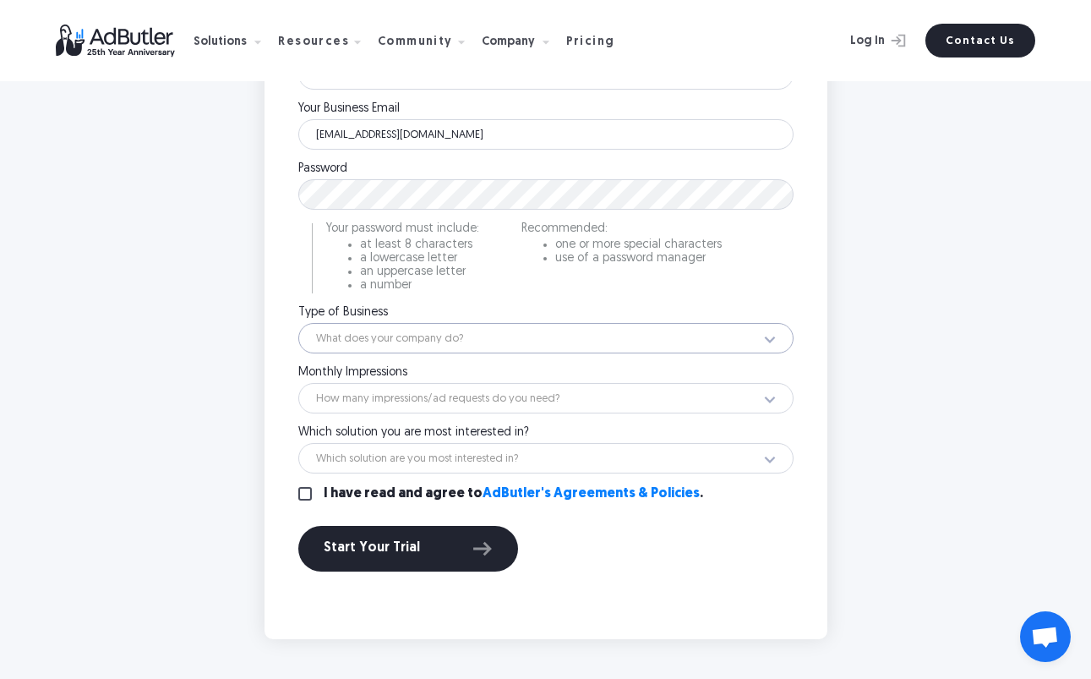
click at [374, 342] on select "What does your company do? Ad Network Agency Advertiser Brand Publisher SSP DSP…" at bounding box center [545, 338] width 495 height 30
select select "5"
click at [298, 323] on select "What does your company do? Ad Network Agency Advertiser Brand Publisher SSP DSP…" at bounding box center [545, 338] width 495 height 30
click at [374, 396] on select "How many impressions/ad requests do you need? Less than 1 million 1 - 10 millio…" at bounding box center [545, 398] width 495 height 30
select select "14"
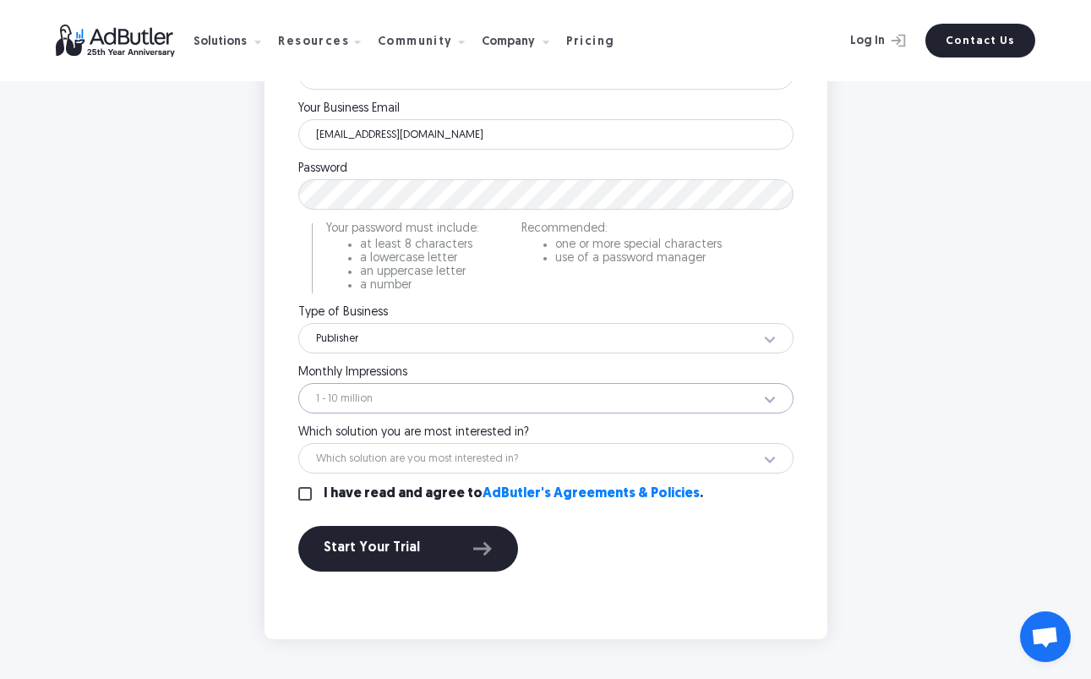
click at [298, 383] on select "How many impressions/ad requests do you need? Less than 1 million 1 - 10 millio…" at bounding box center [545, 398] width 495 height 30
click at [367, 452] on select "Which solution are you most interested in? Display Ad Server Supply-Side Progra…" at bounding box center [545, 458] width 495 height 30
select select "Digital Out-Of-Home Ad Server"
click at [298, 443] on select "Which solution are you most interested in? Display Ad Server Supply-Side Progra…" at bounding box center [545, 458] width 495 height 30
click at [303, 495] on input "I have read and agree to AdButler's Agreements & Policies ." at bounding box center [305, 494] width 14 height 14
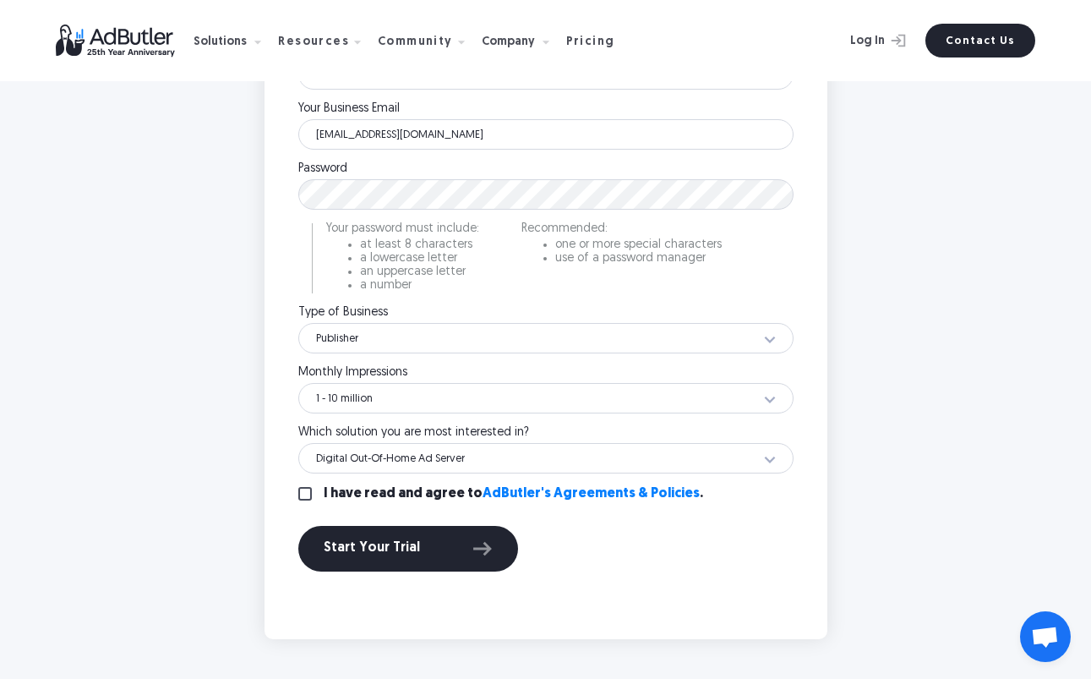
checkbox input "true"
click at [350, 536] on button "Start Your Trial" at bounding box center [408, 549] width 220 height 46
click at [219, 216] on div "Enter the following to start your trial: First Name Test Please enter your firs…" at bounding box center [546, 196] width 676 height 886
click at [363, 539] on div "Start Your Trial" at bounding box center [408, 549] width 169 height 22
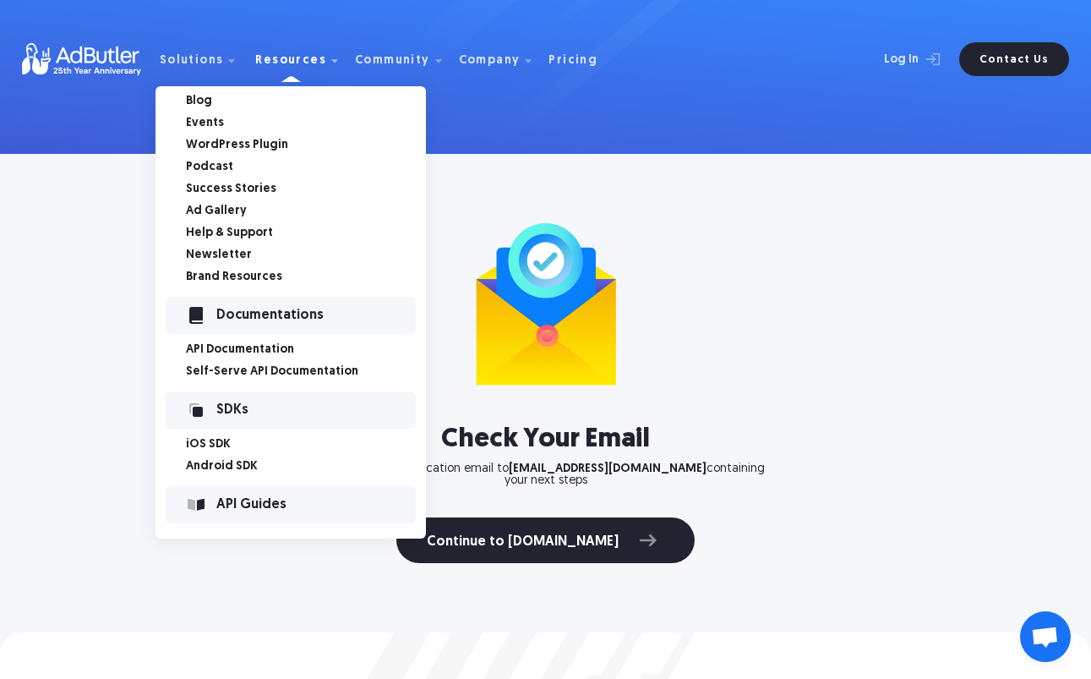
click at [225, 167] on link "Podcast" at bounding box center [306, 167] width 240 height 12
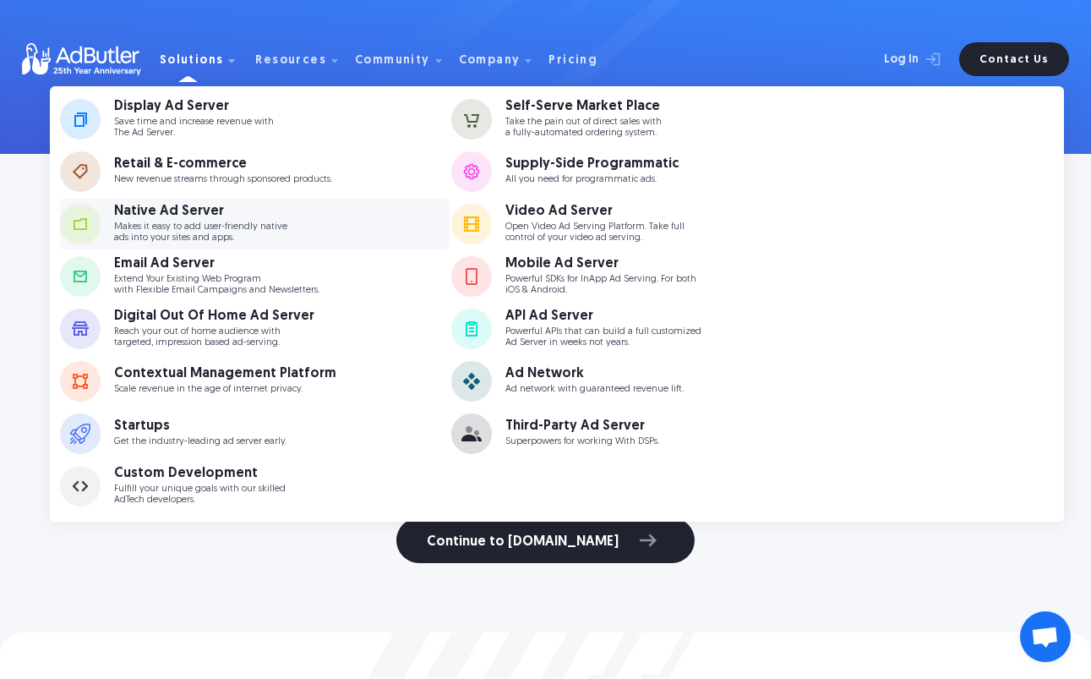
click at [145, 225] on p "Makes it easy to add user-friendly native ads into your sites and apps." at bounding box center [200, 232] width 173 height 22
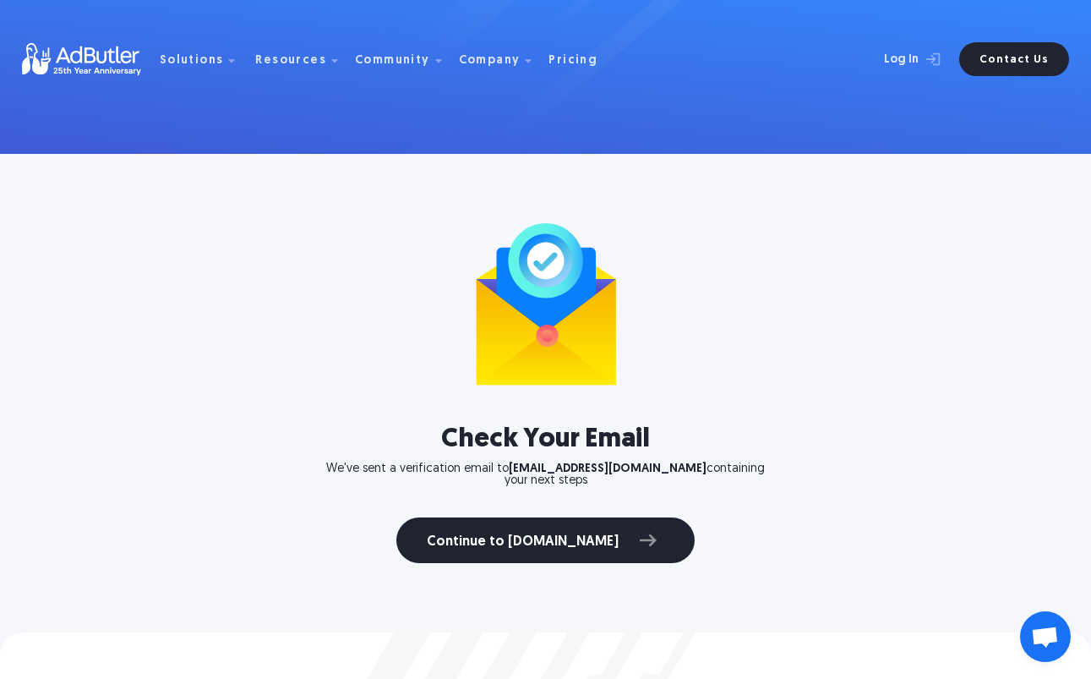
click at [191, 541] on div "Continue to [DOMAIN_NAME]" at bounding box center [545, 540] width 1091 height 46
click at [197, 616] on div "Check Your Email We've sent a verification email to [EMAIL_ADDRESS][DOMAIN_NAME…" at bounding box center [545, 393] width 1091 height 478
click at [271, 375] on div at bounding box center [545, 304] width 1091 height 162
